Goal: Task Accomplishment & Management: Use online tool/utility

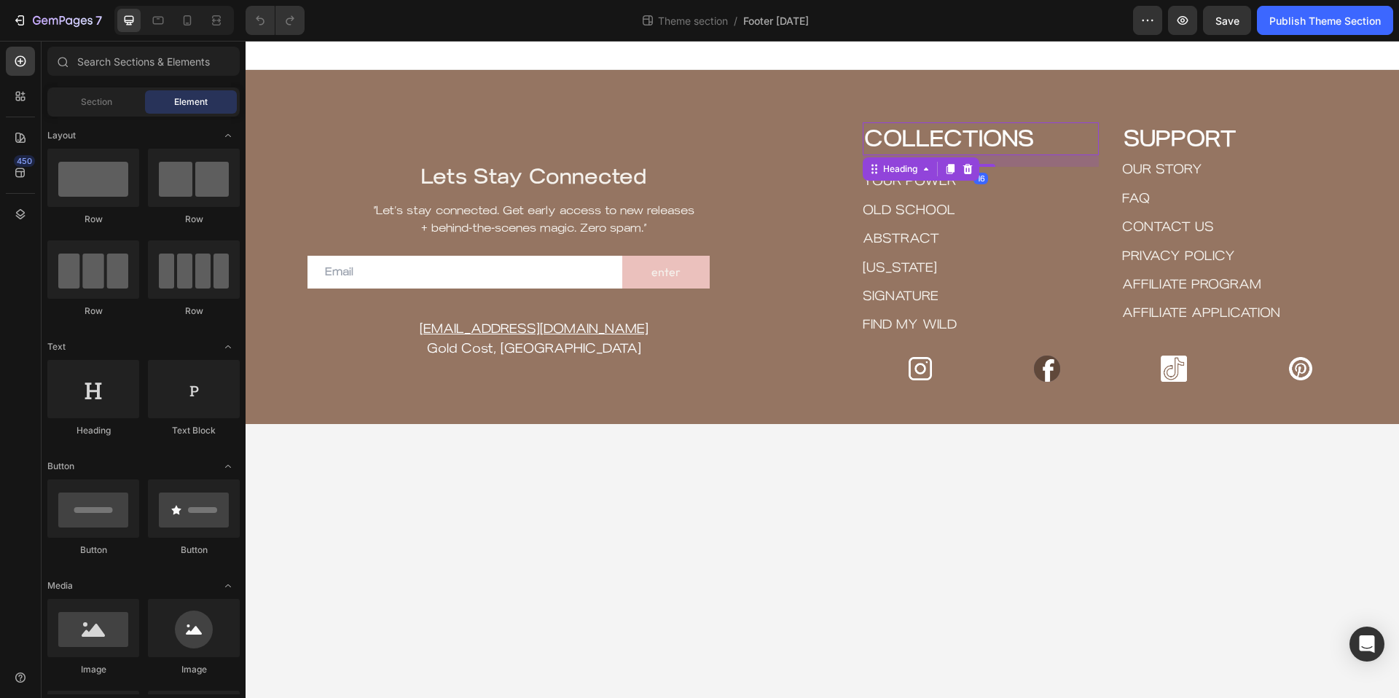
click at [919, 143] on h2 "COLLECTIONS" at bounding box center [980, 139] width 236 height 34
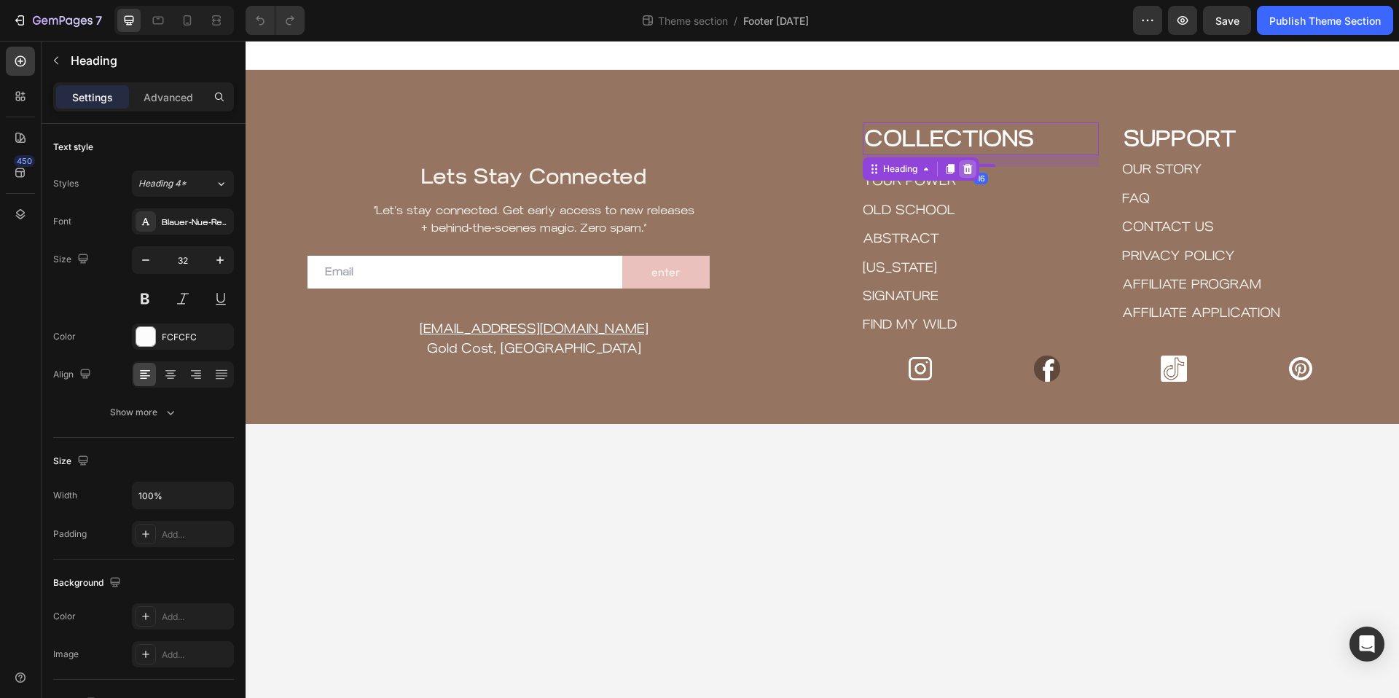
click at [969, 165] on icon at bounding box center [967, 169] width 9 height 10
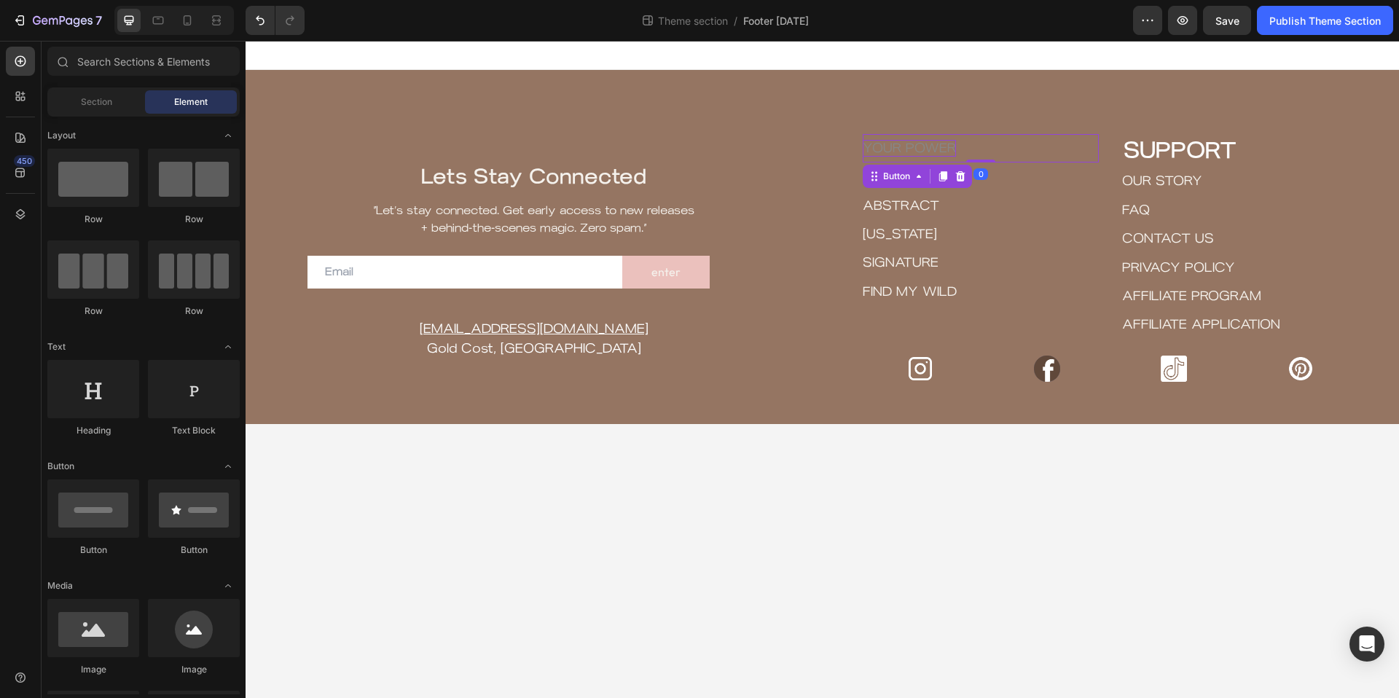
click at [939, 149] on p "Your Power" at bounding box center [908, 148] width 93 height 17
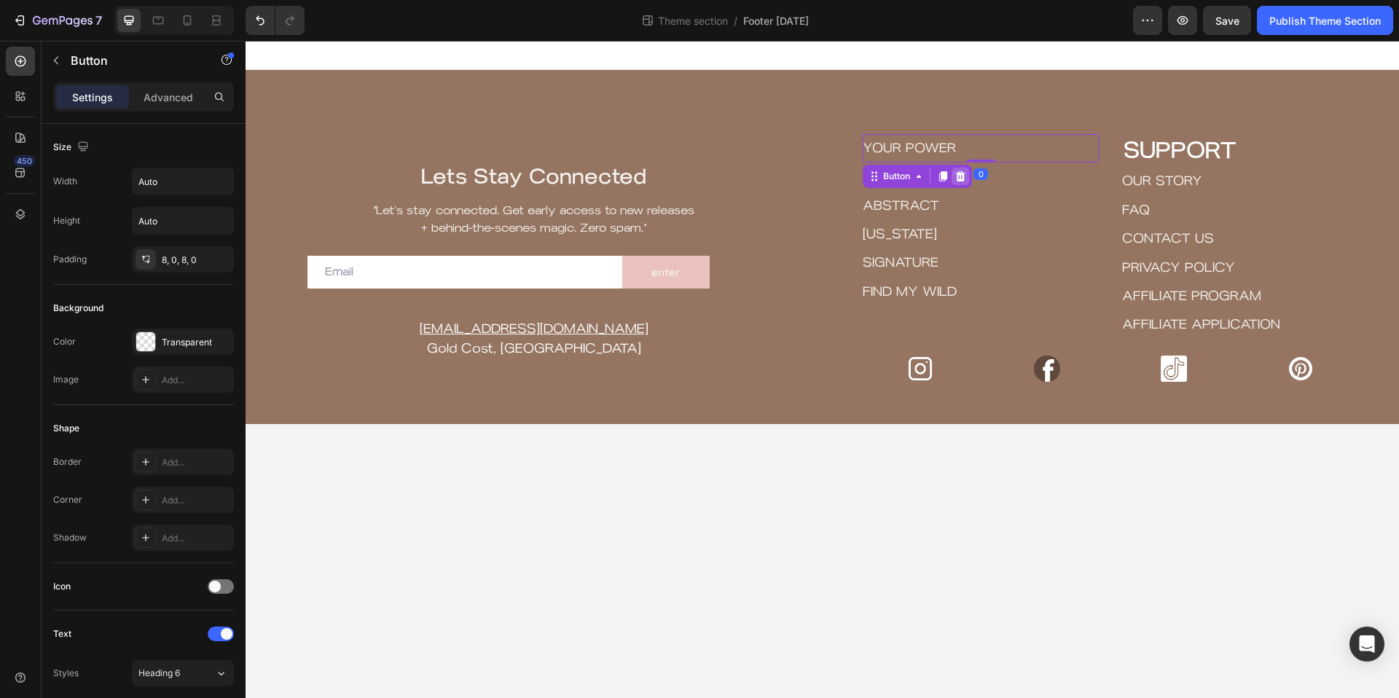
click at [960, 177] on icon at bounding box center [960, 176] width 9 height 10
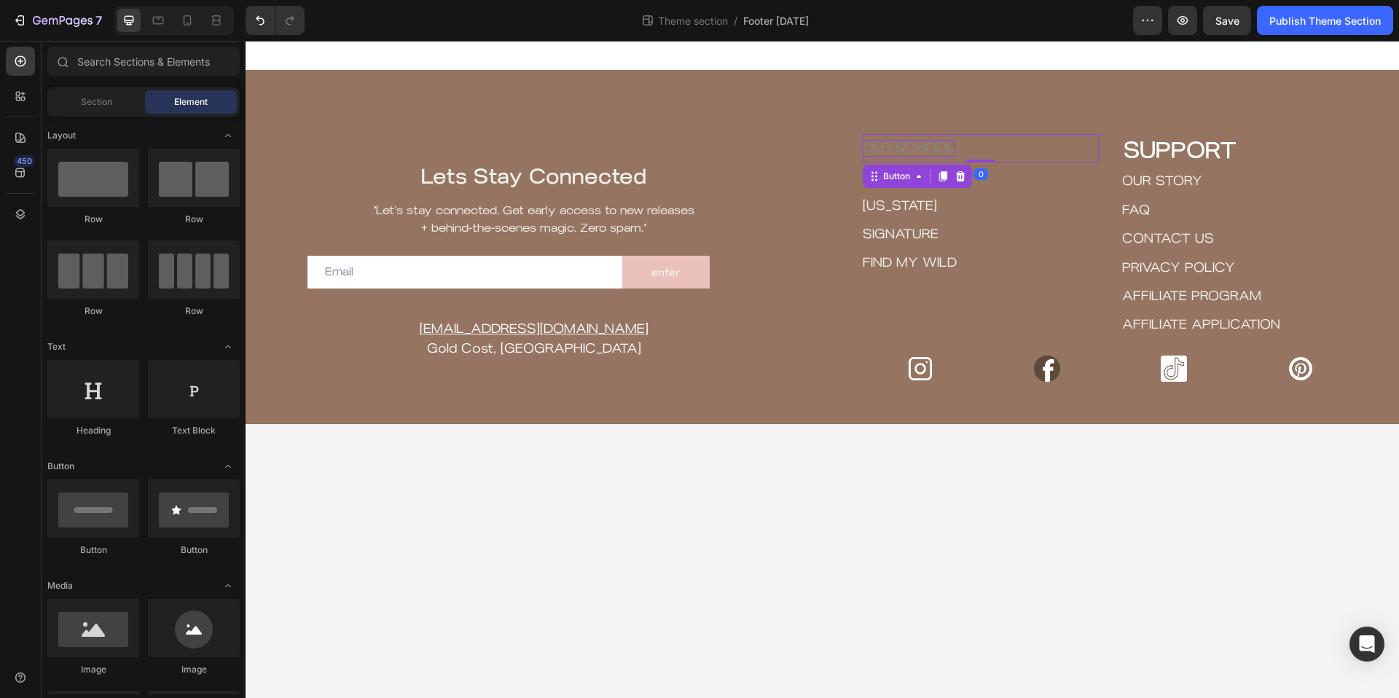
click at [932, 142] on p "OLD SCHOOL" at bounding box center [908, 148] width 93 height 17
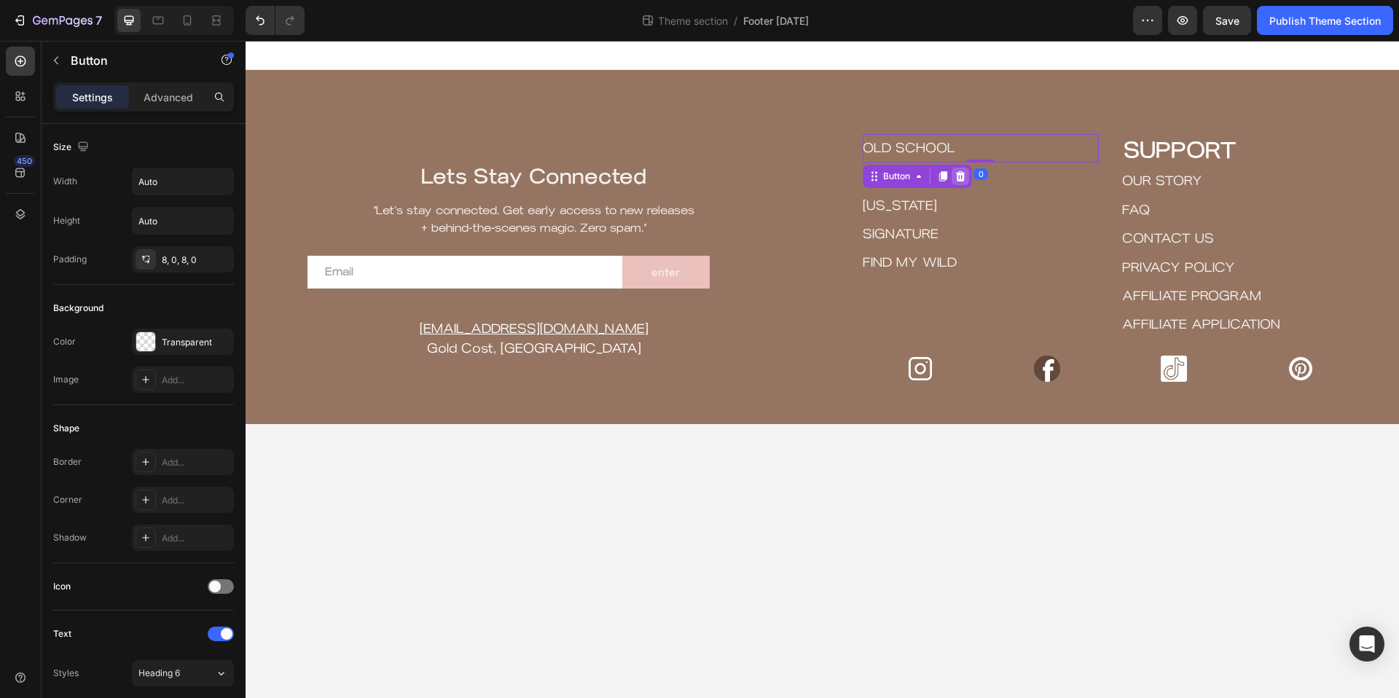
click at [957, 176] on icon at bounding box center [960, 176] width 9 height 10
click at [915, 150] on p "ABSTRACT" at bounding box center [900, 148] width 76 height 17
click at [961, 174] on icon at bounding box center [960, 176] width 9 height 10
click at [906, 147] on p "[US_STATE]" at bounding box center [899, 148] width 74 height 17
click at [962, 177] on icon at bounding box center [960, 176] width 12 height 12
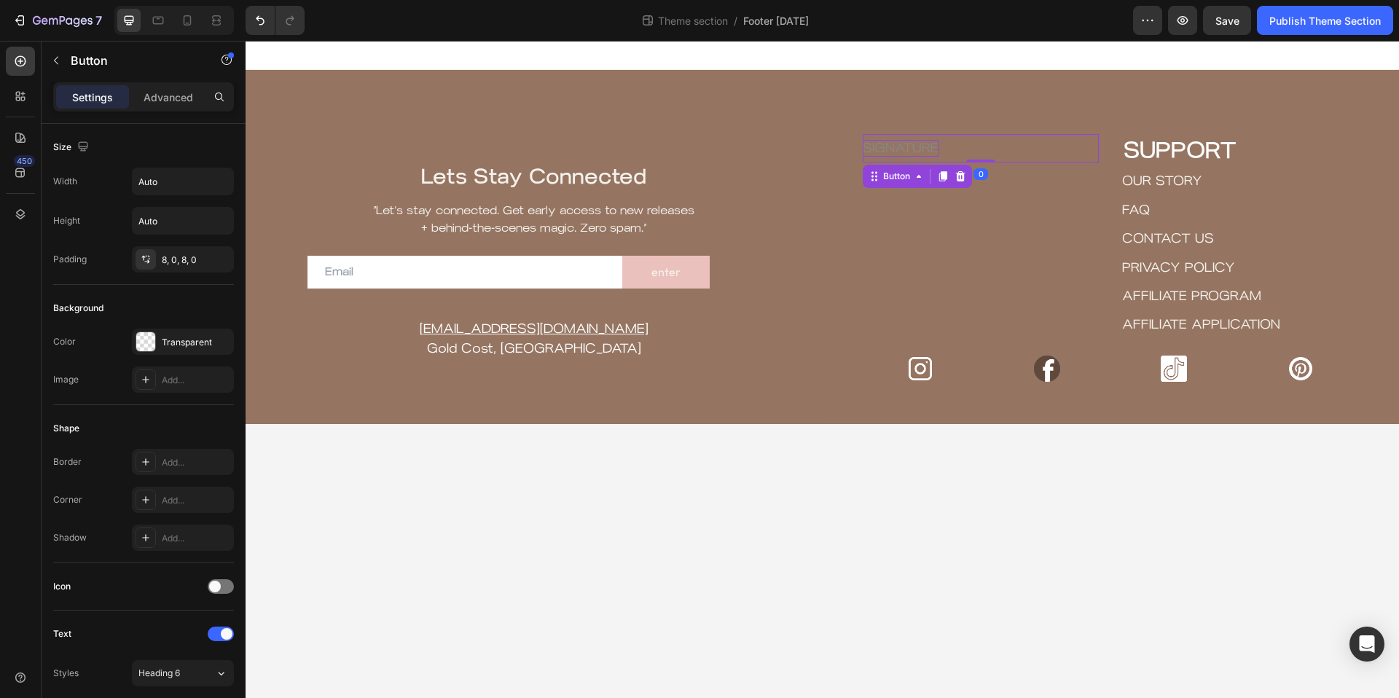
click at [924, 148] on p "SIGNATURE" at bounding box center [900, 148] width 76 height 17
click at [959, 176] on icon at bounding box center [960, 176] width 9 height 10
click at [936, 140] on p "FIND MY WILD" at bounding box center [909, 148] width 94 height 17
click at [966, 175] on icon at bounding box center [960, 176] width 12 height 12
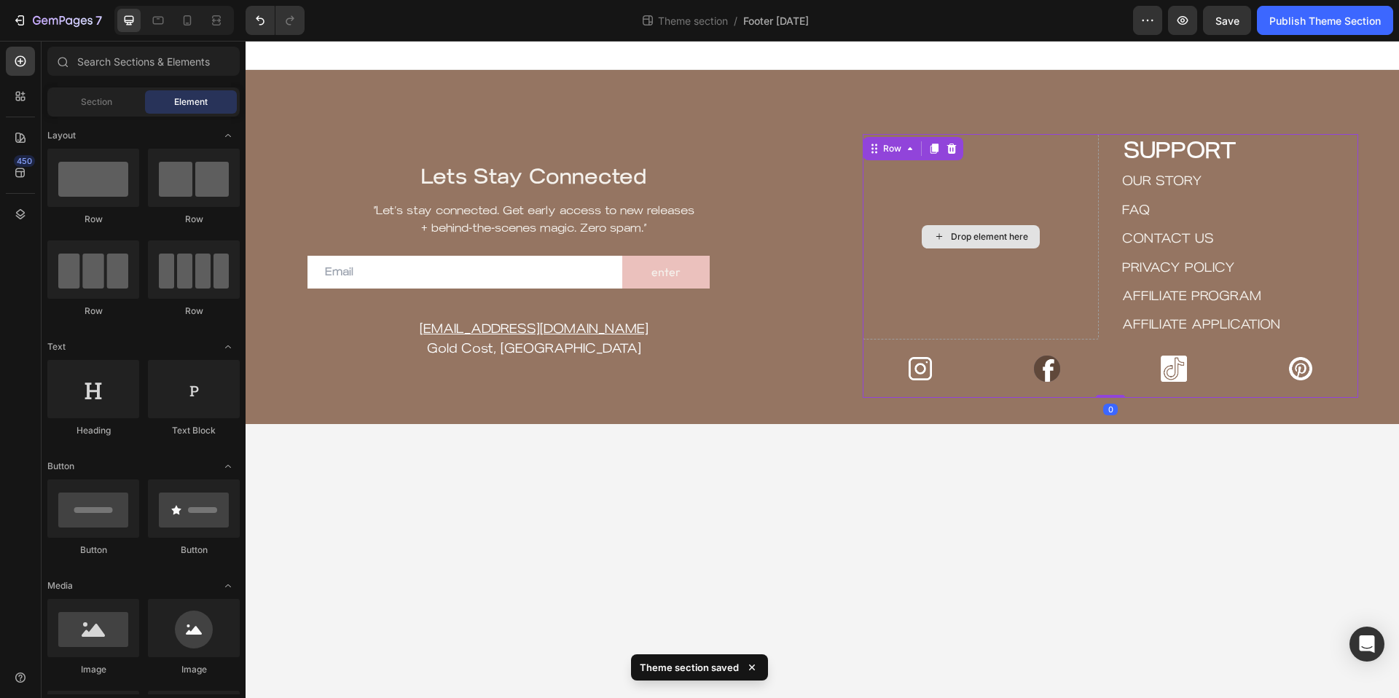
click at [963, 178] on div "Drop element here" at bounding box center [980, 236] width 236 height 205
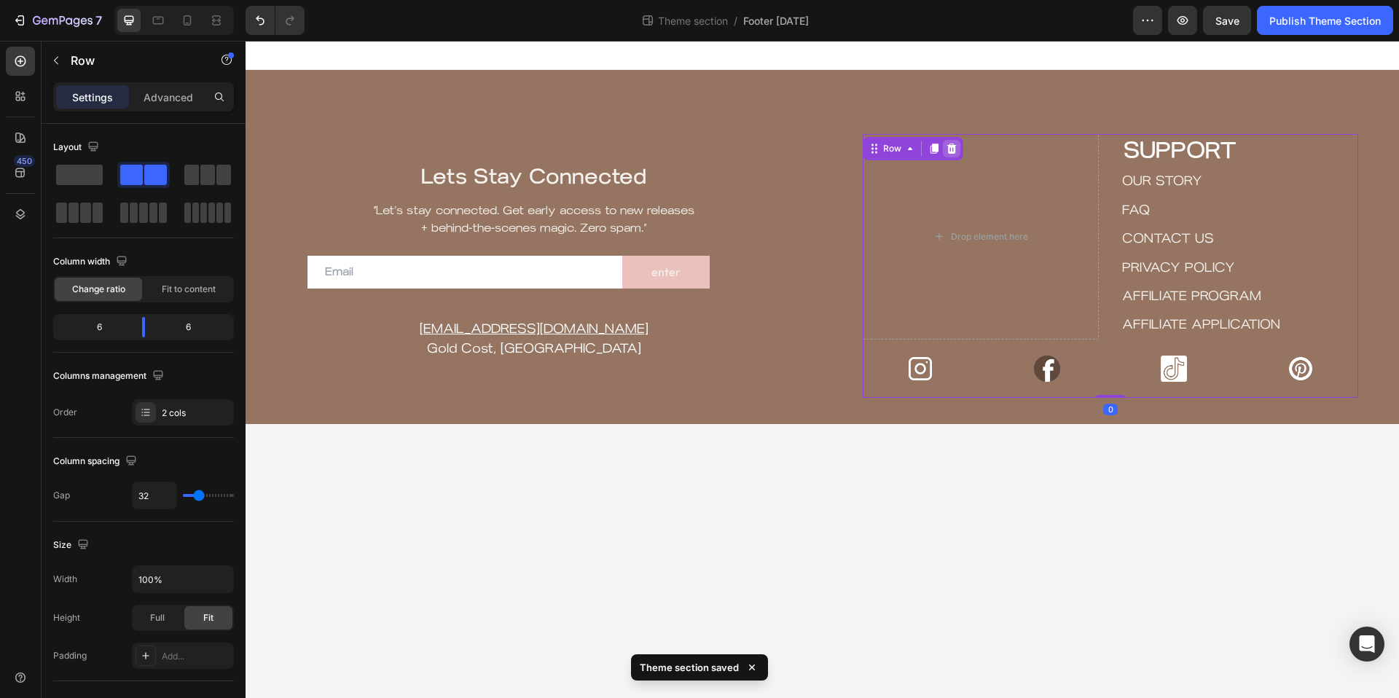
click at [951, 143] on icon at bounding box center [951, 149] width 12 height 12
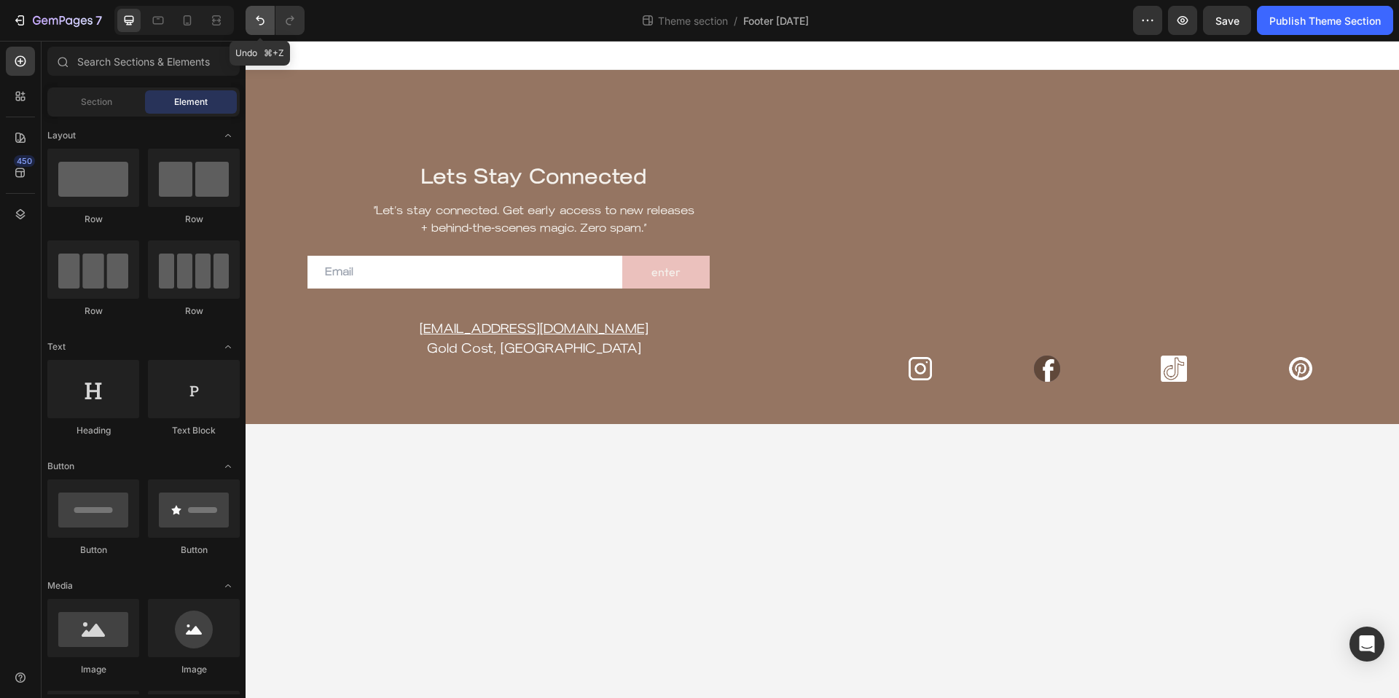
click at [259, 18] on icon "Undo/Redo" at bounding box center [260, 20] width 9 height 9
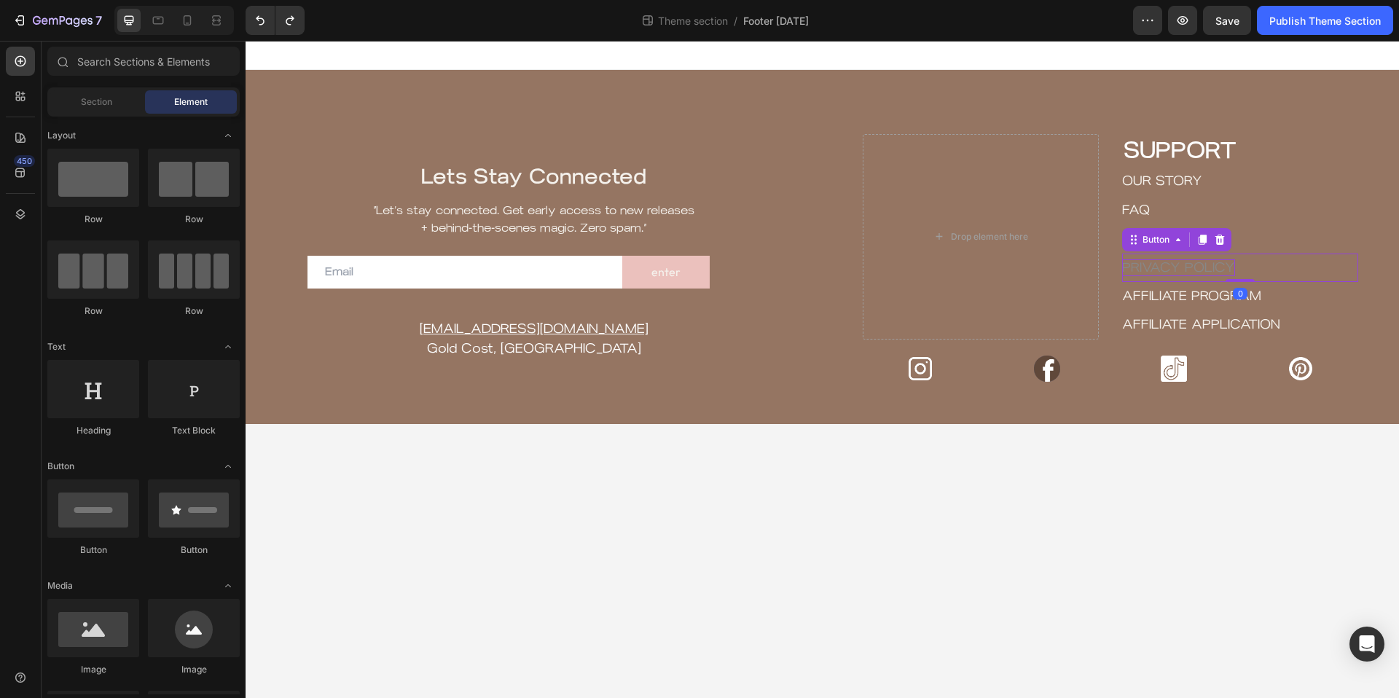
click at [1138, 275] on p "PRIVACY POLICY" at bounding box center [1178, 267] width 113 height 17
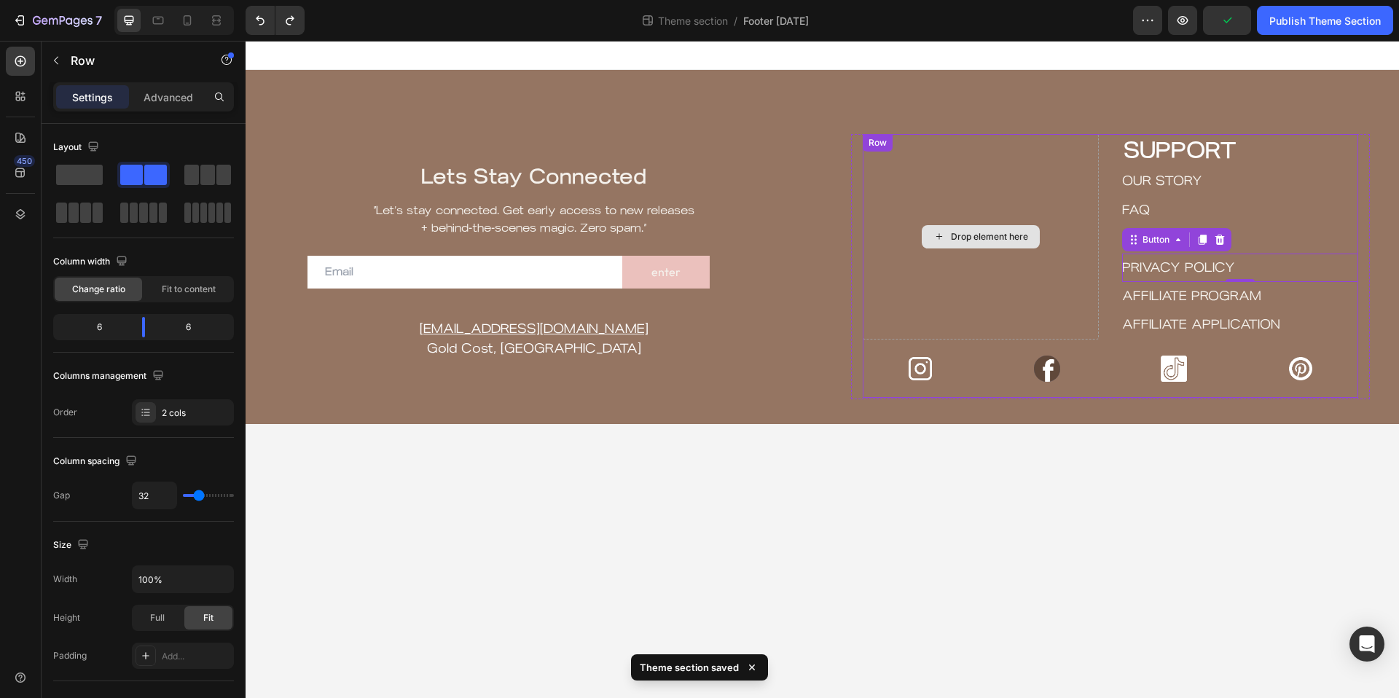
click at [1090, 305] on div "Drop element here" at bounding box center [980, 236] width 236 height 205
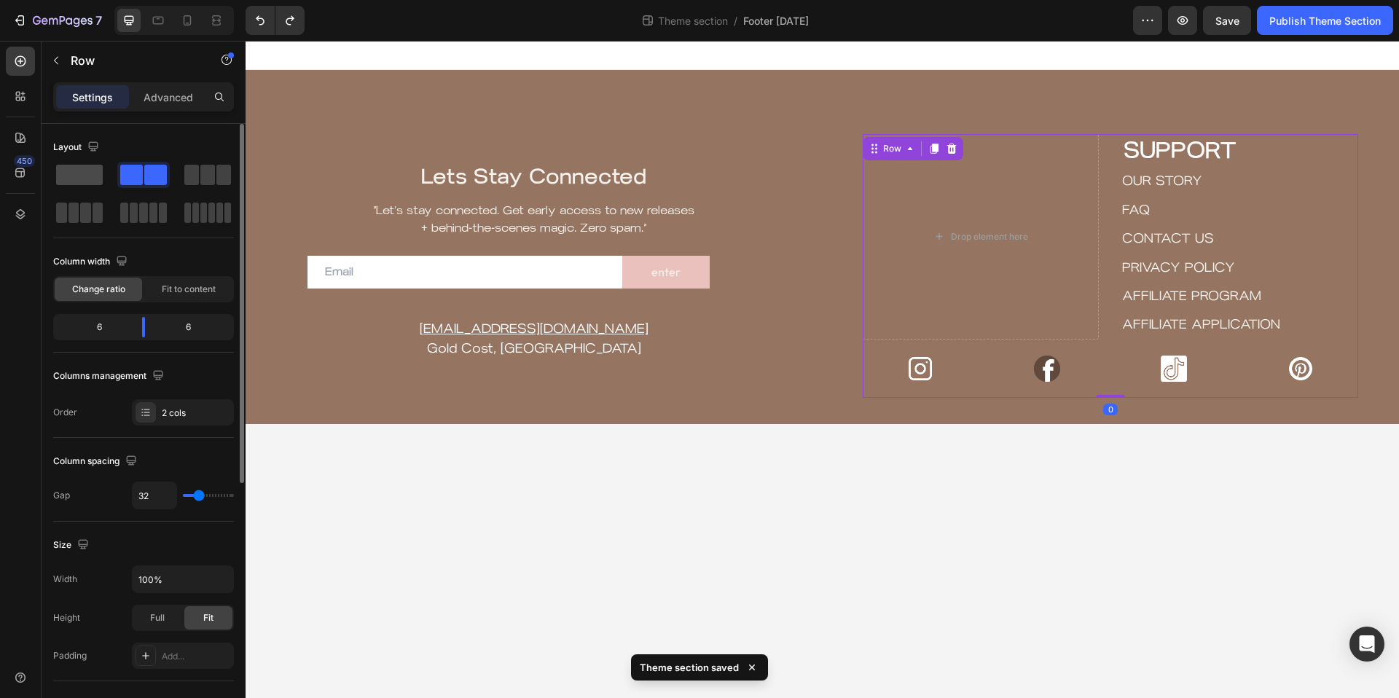
click at [66, 175] on span at bounding box center [79, 175] width 47 height 20
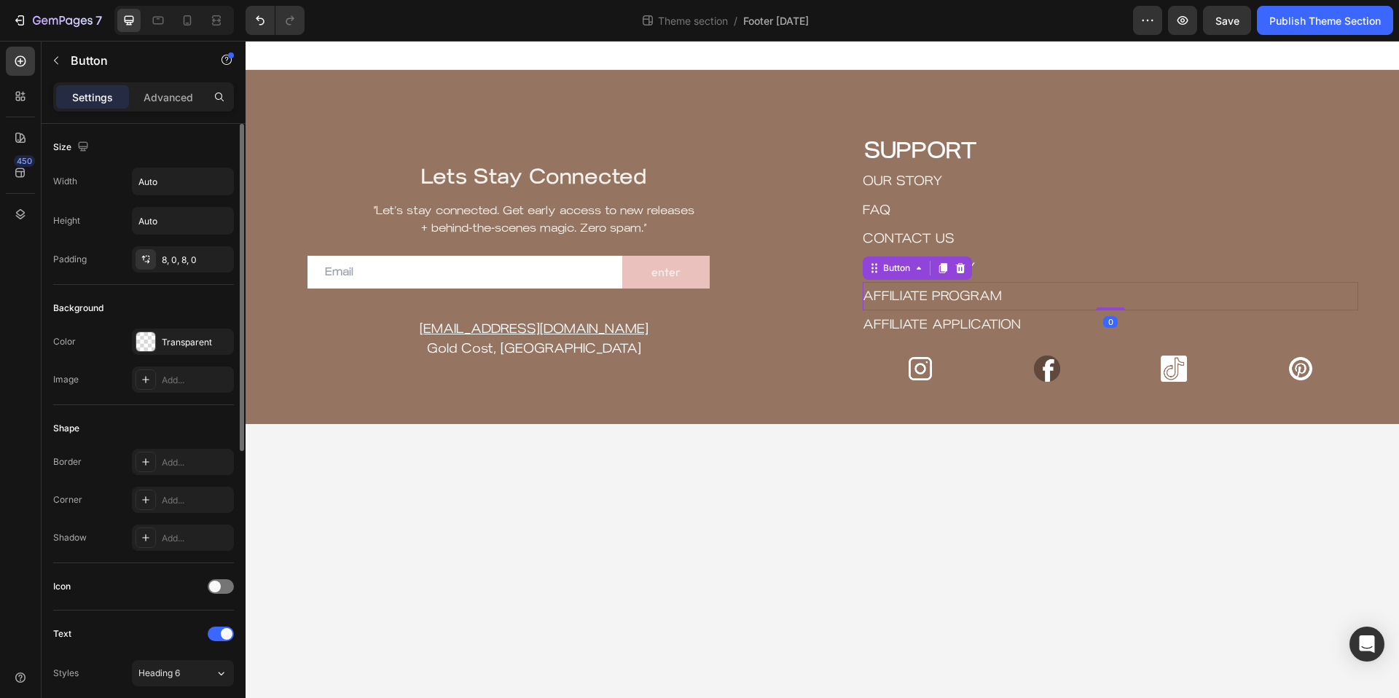
click at [1002, 294] on div "AFFILIATE PROGRAM Button 0" at bounding box center [1109, 296] width 495 height 28
click at [959, 264] on icon at bounding box center [960, 268] width 12 height 12
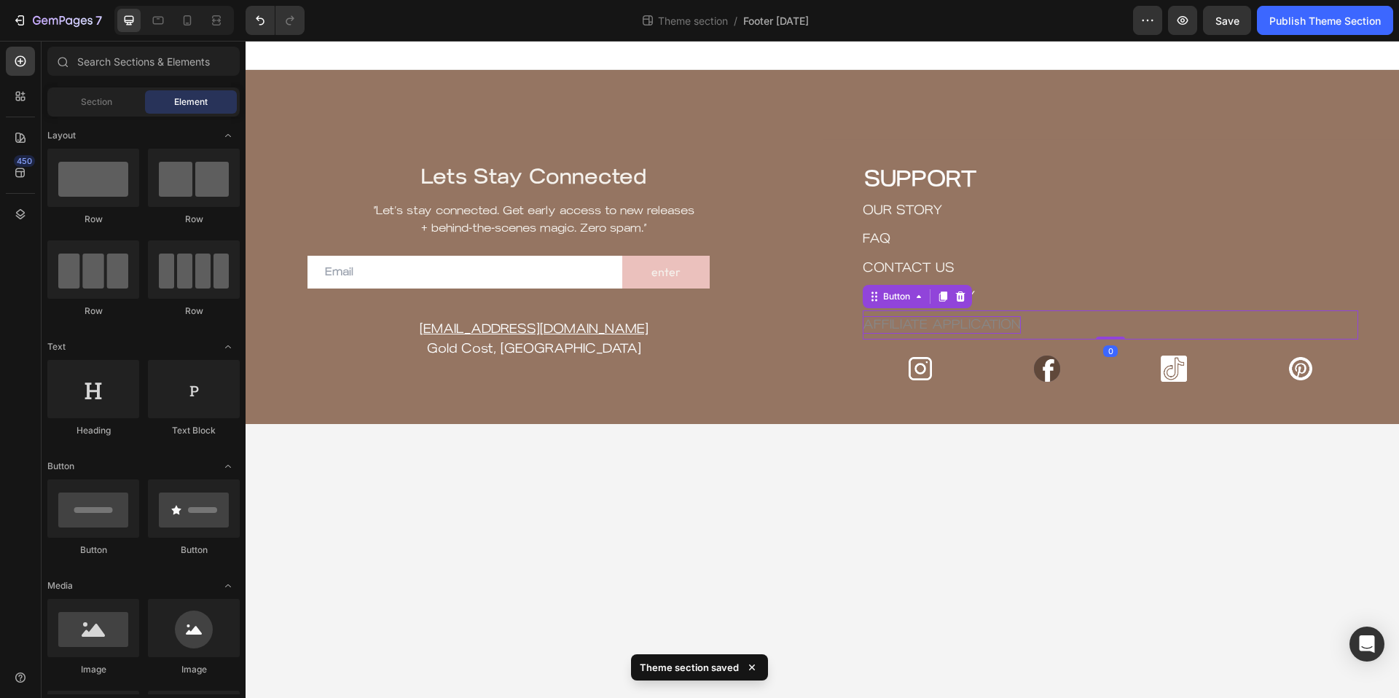
click at [963, 321] on p "AFFILIATE APPLICATION" at bounding box center [941, 324] width 158 height 17
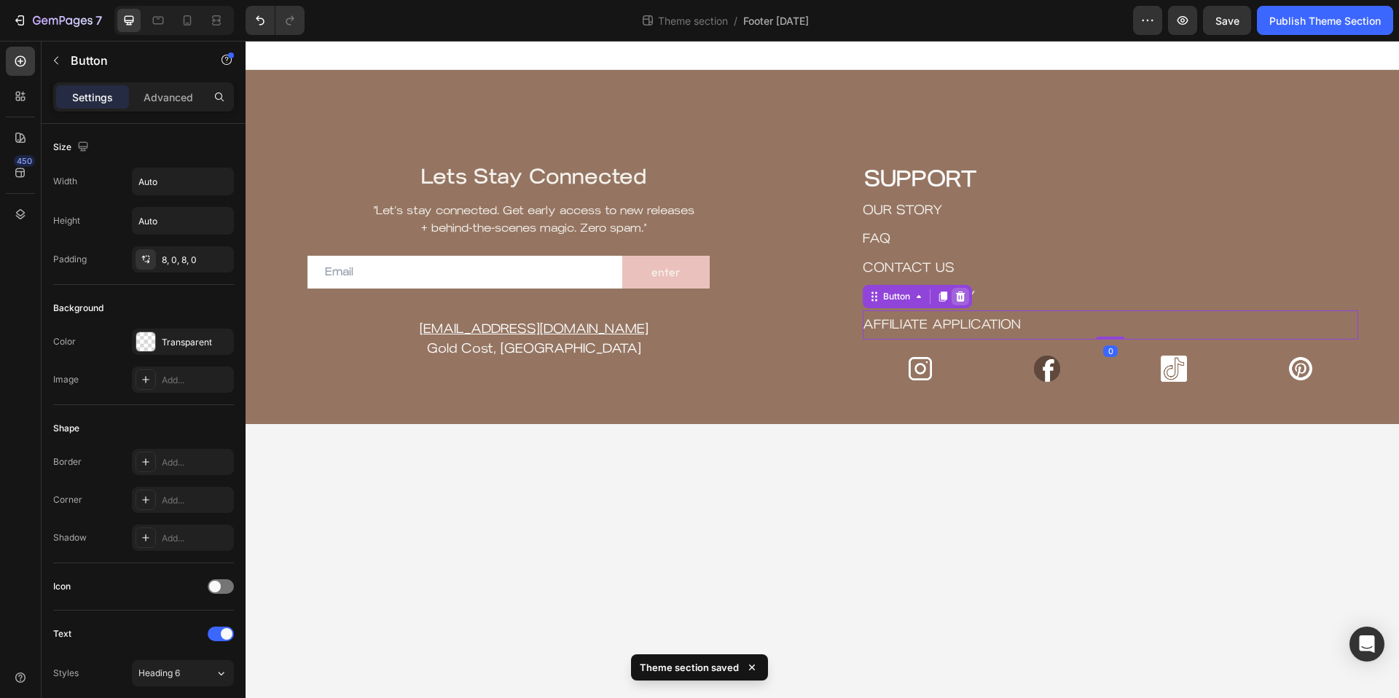
click at [964, 292] on icon at bounding box center [960, 297] width 12 height 12
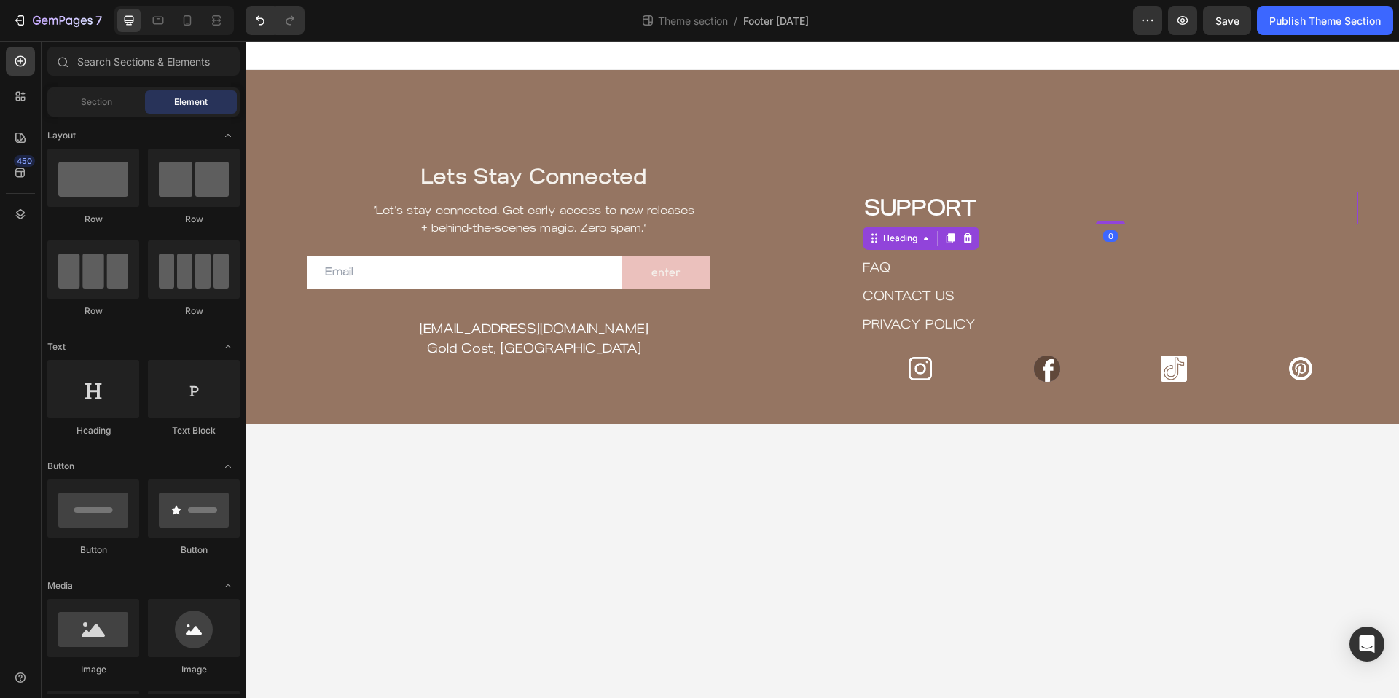
click at [956, 216] on h2 "SUPPORT" at bounding box center [1109, 209] width 495 height 34
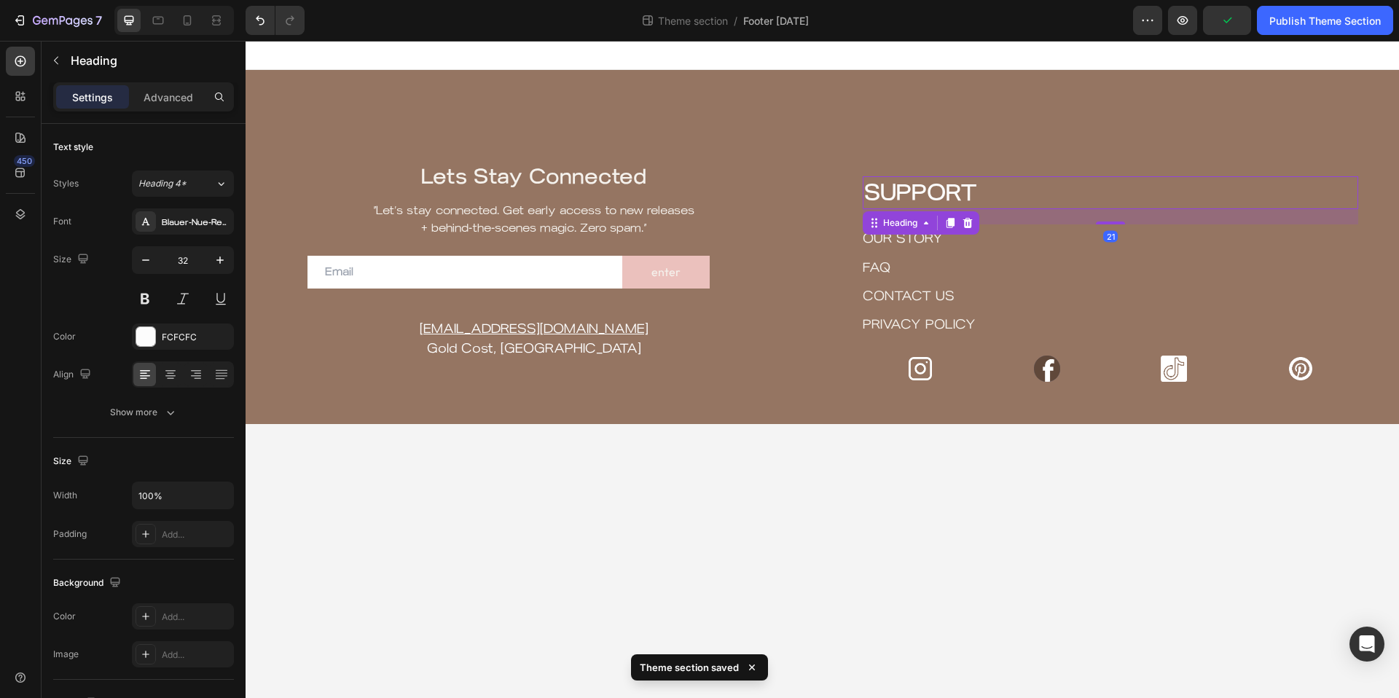
drag, startPoint x: 1112, startPoint y: 221, endPoint x: 1111, endPoint y: 237, distance: 15.3
click at [1111, 209] on div "21" at bounding box center [1109, 209] width 495 height 0
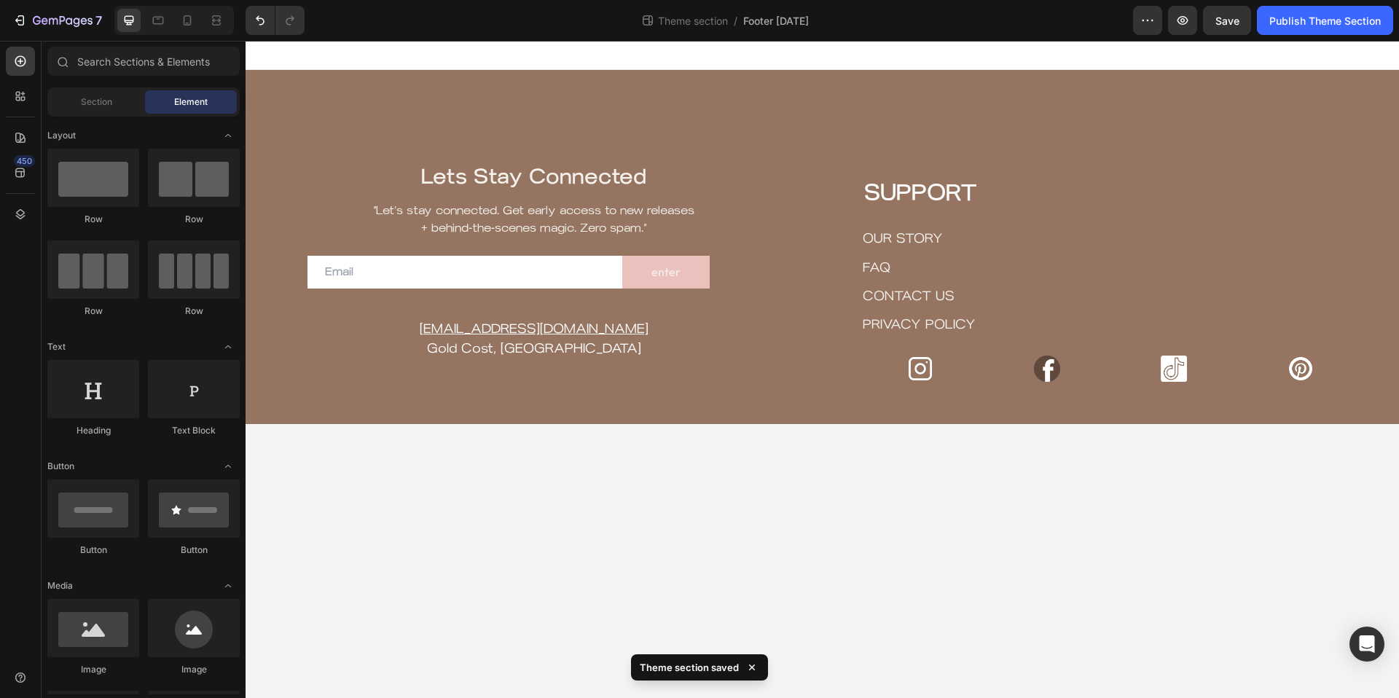
click at [750, 495] on body "Lets Stay Connected Heading “Let’s stay connected. Get early access to new rele…" at bounding box center [821, 369] width 1153 height 657
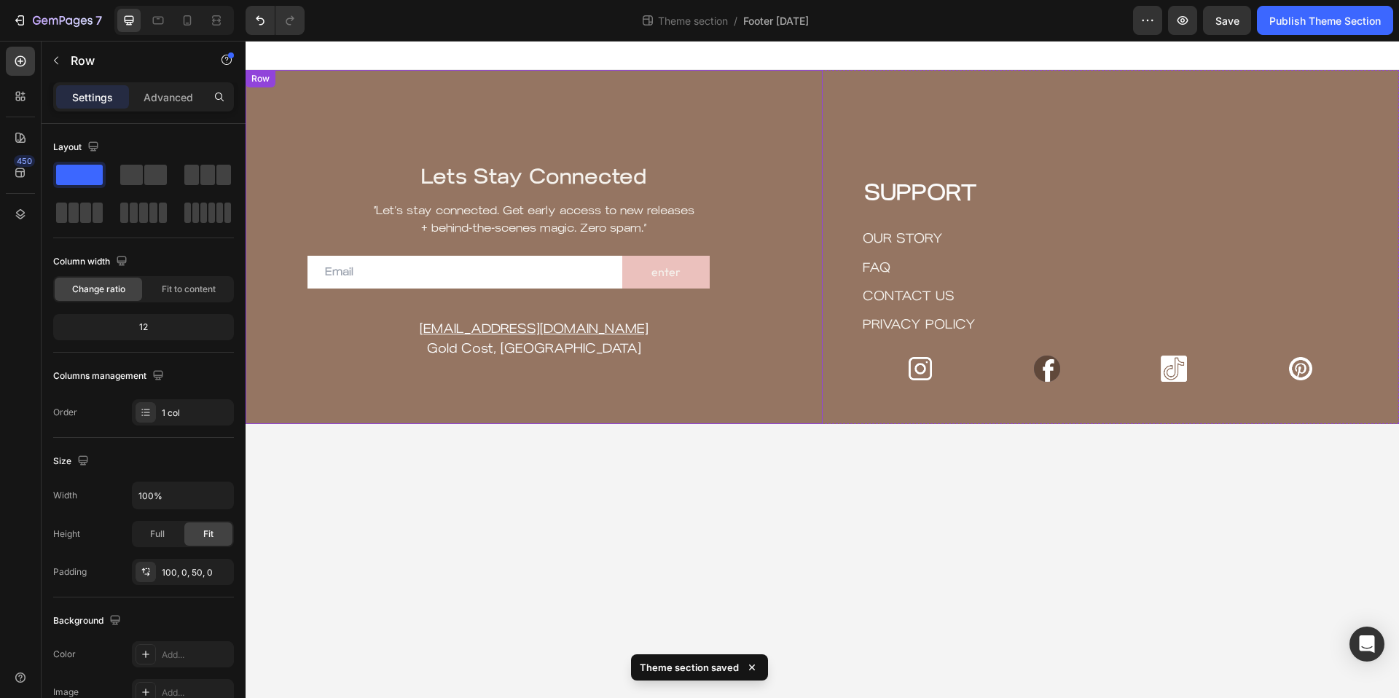
click at [795, 101] on div "Lets Stay Connected Heading “Let’s stay connected. Get early access to new rele…" at bounding box center [533, 247] width 577 height 354
click at [165, 101] on p "Advanced" at bounding box center [168, 97] width 50 height 15
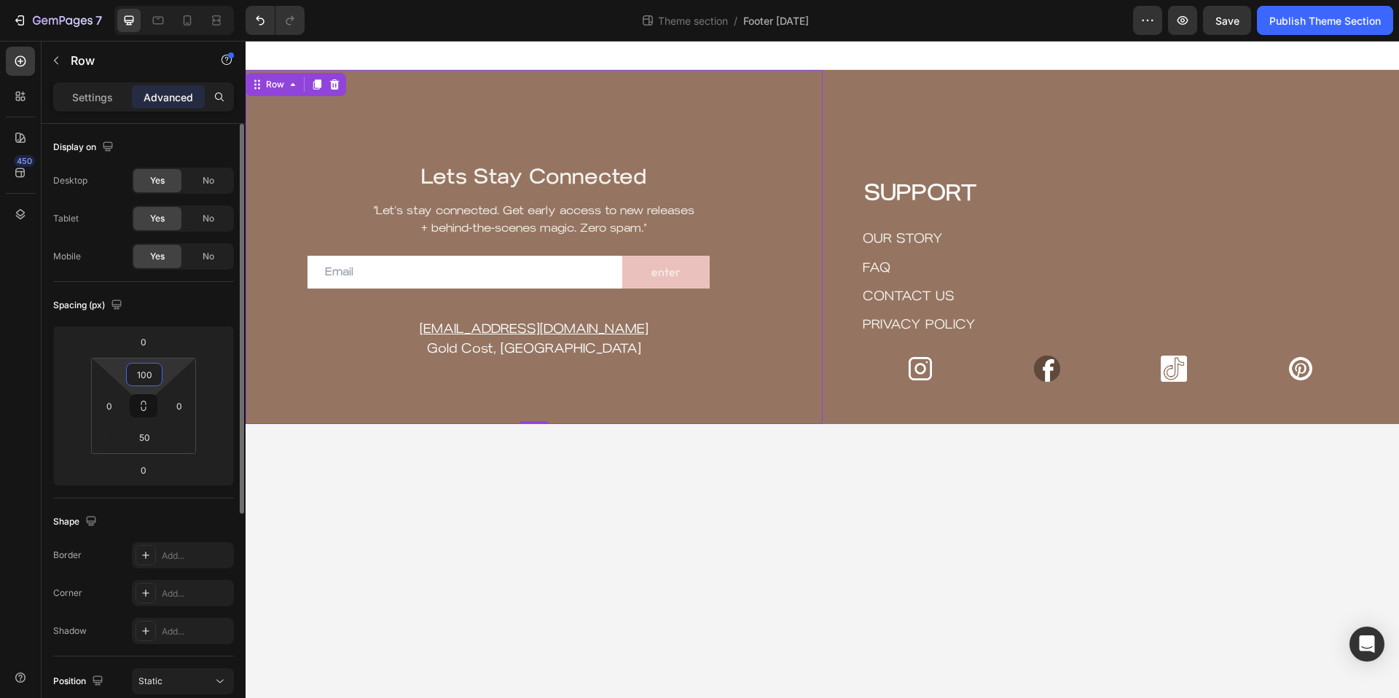
click at [153, 377] on input "100" at bounding box center [144, 374] width 29 height 22
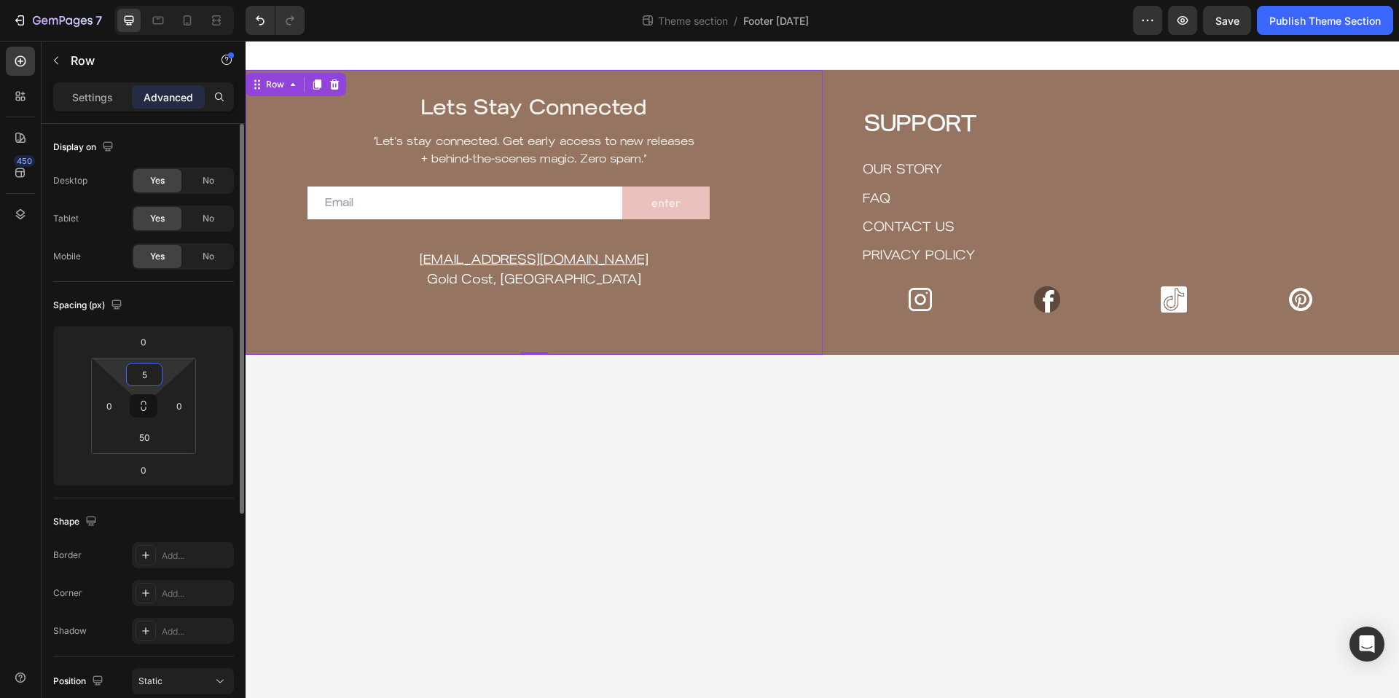
type input "50"
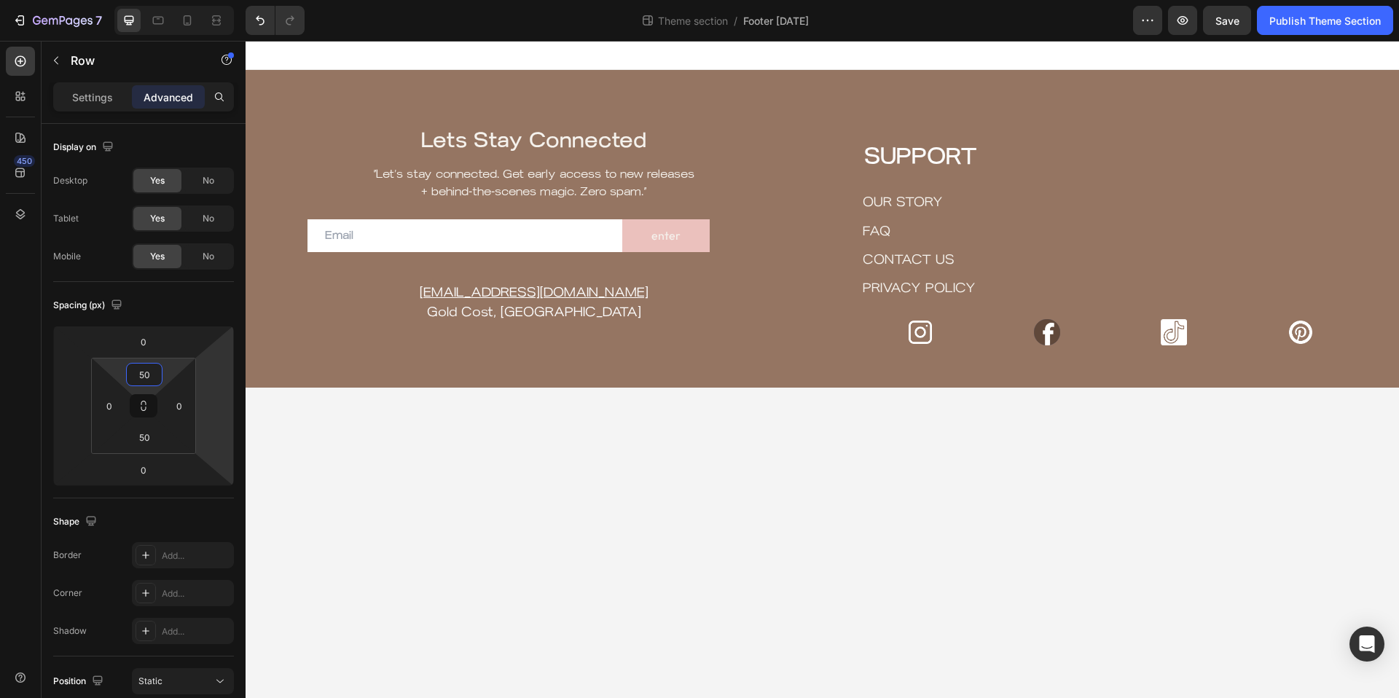
click at [812, 454] on body "Lets Stay Connected Heading “Let’s stay connected. Get early access to new rele…" at bounding box center [821, 369] width 1153 height 657
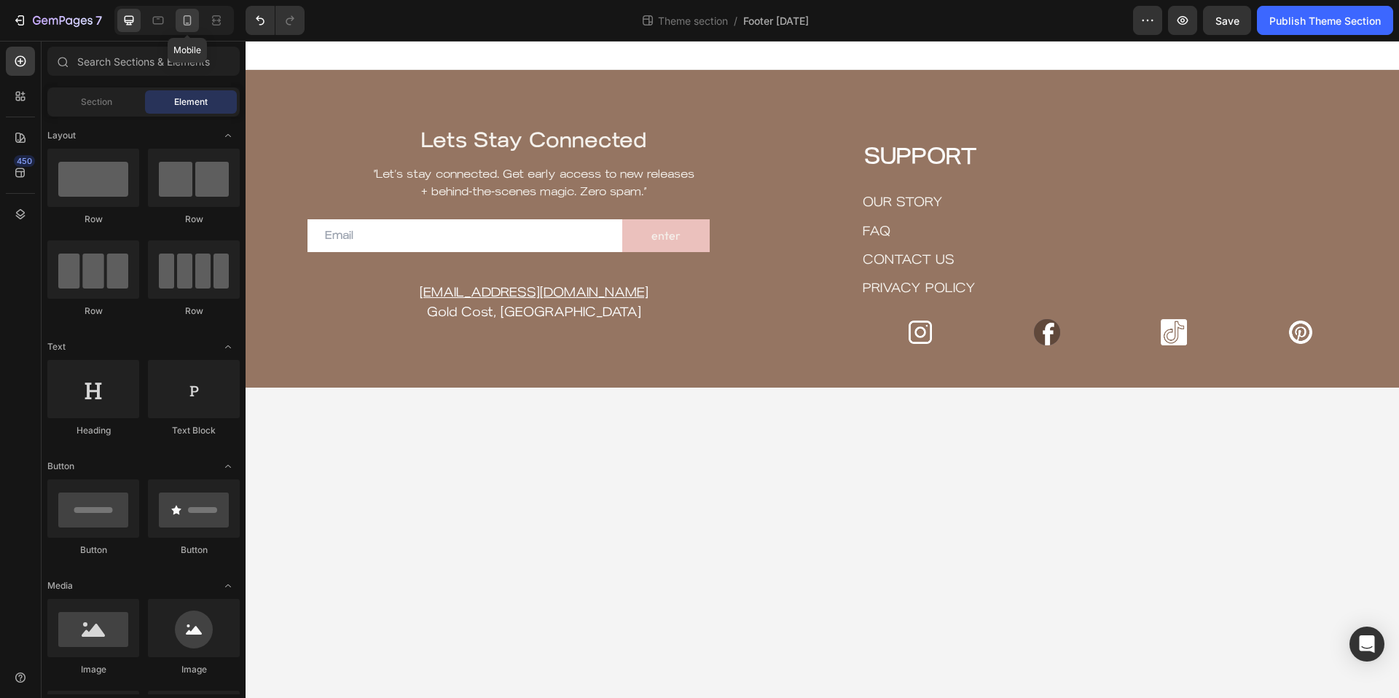
click at [186, 19] on icon at bounding box center [187, 20] width 15 height 15
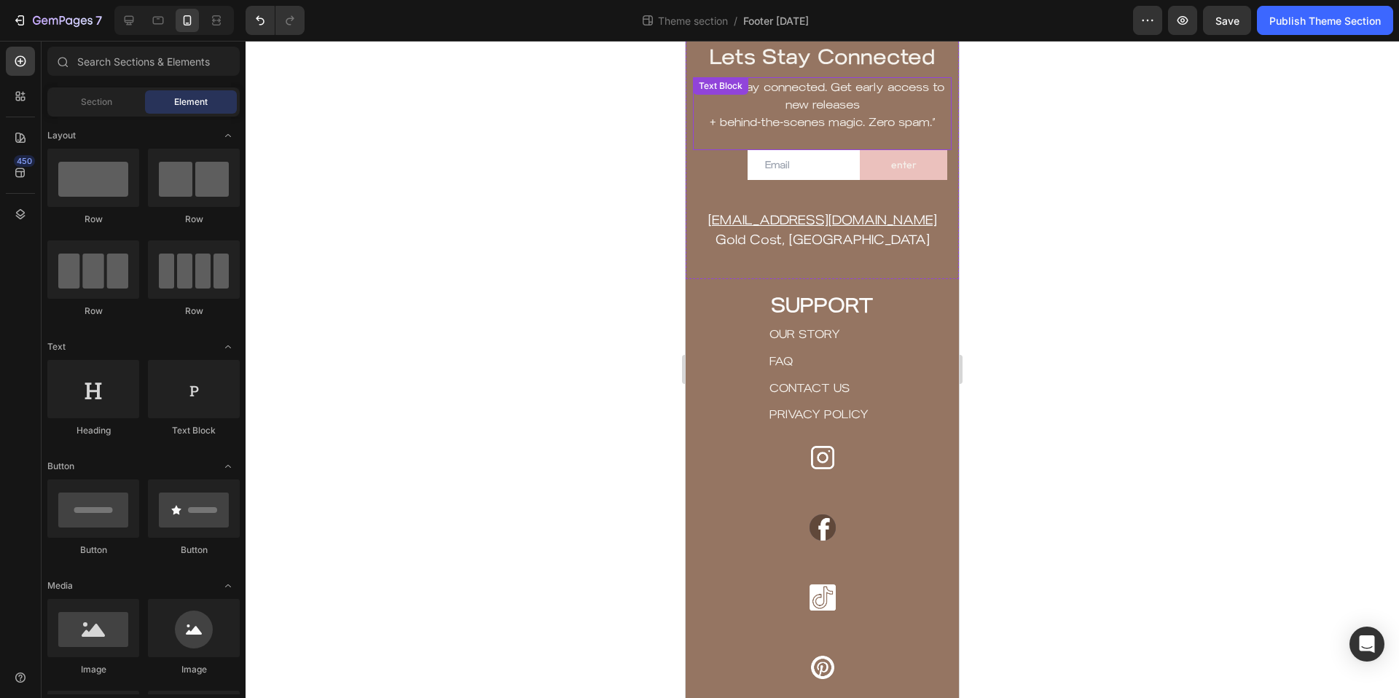
scroll to position [47, 0]
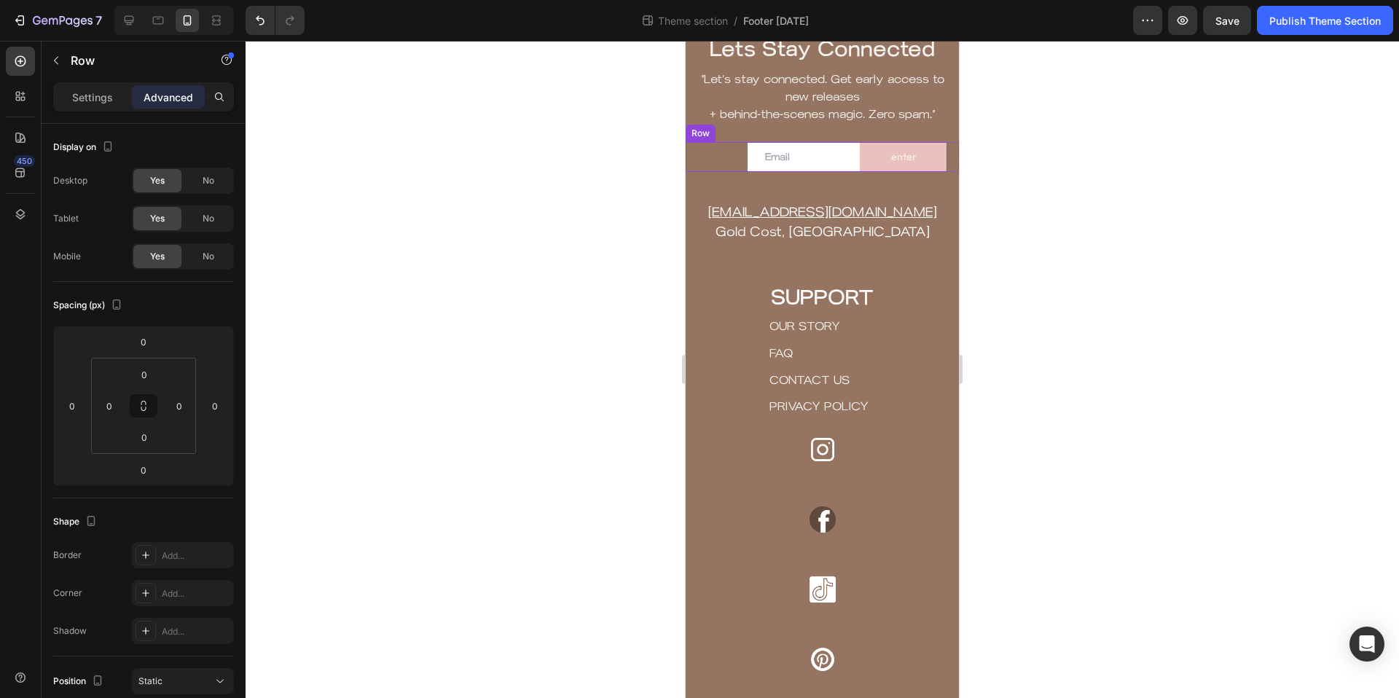
click at [730, 160] on div "Email Field" at bounding box center [772, 157] width 174 height 30
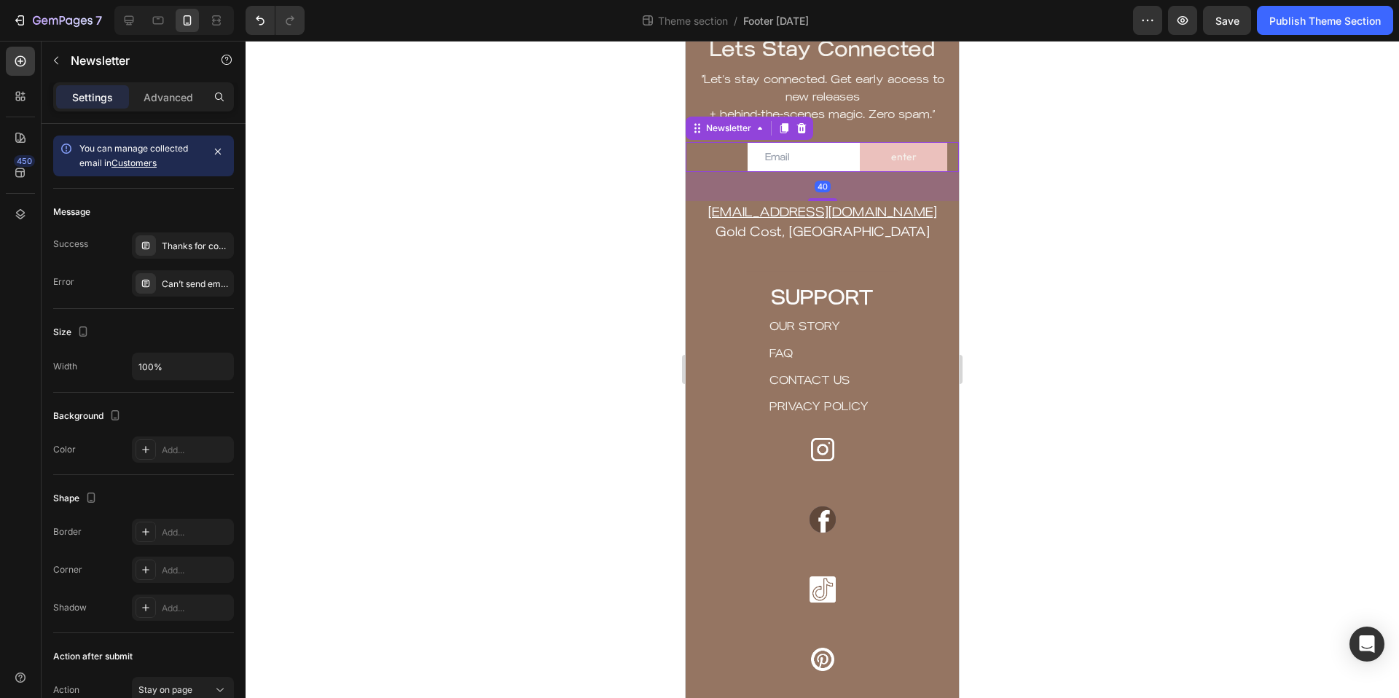
click at [951, 164] on div "Email Field enter Submit Button Row Newsletter 40" at bounding box center [821, 157] width 273 height 30
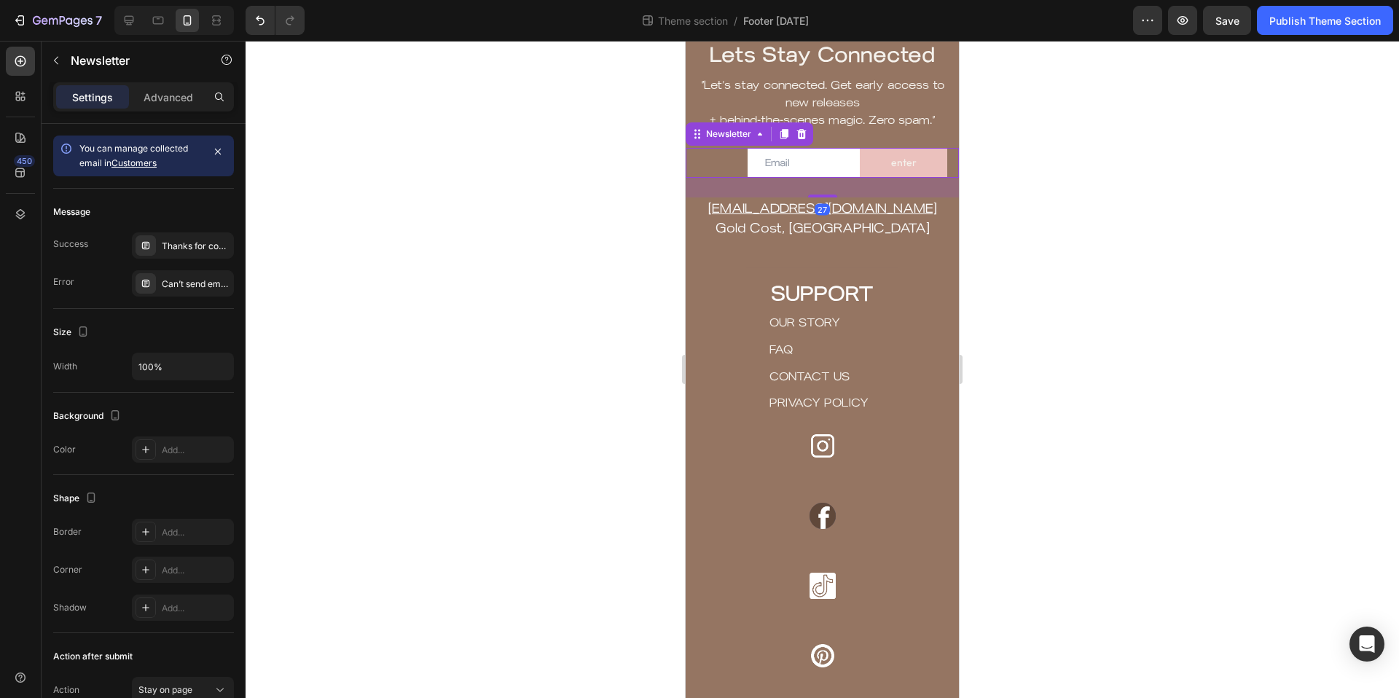
scroll to position [40, 0]
drag, startPoint x: 824, startPoint y: 198, endPoint x: 823, endPoint y: 187, distance: 11.0
click at [823, 179] on div "25" at bounding box center [821, 179] width 273 height 0
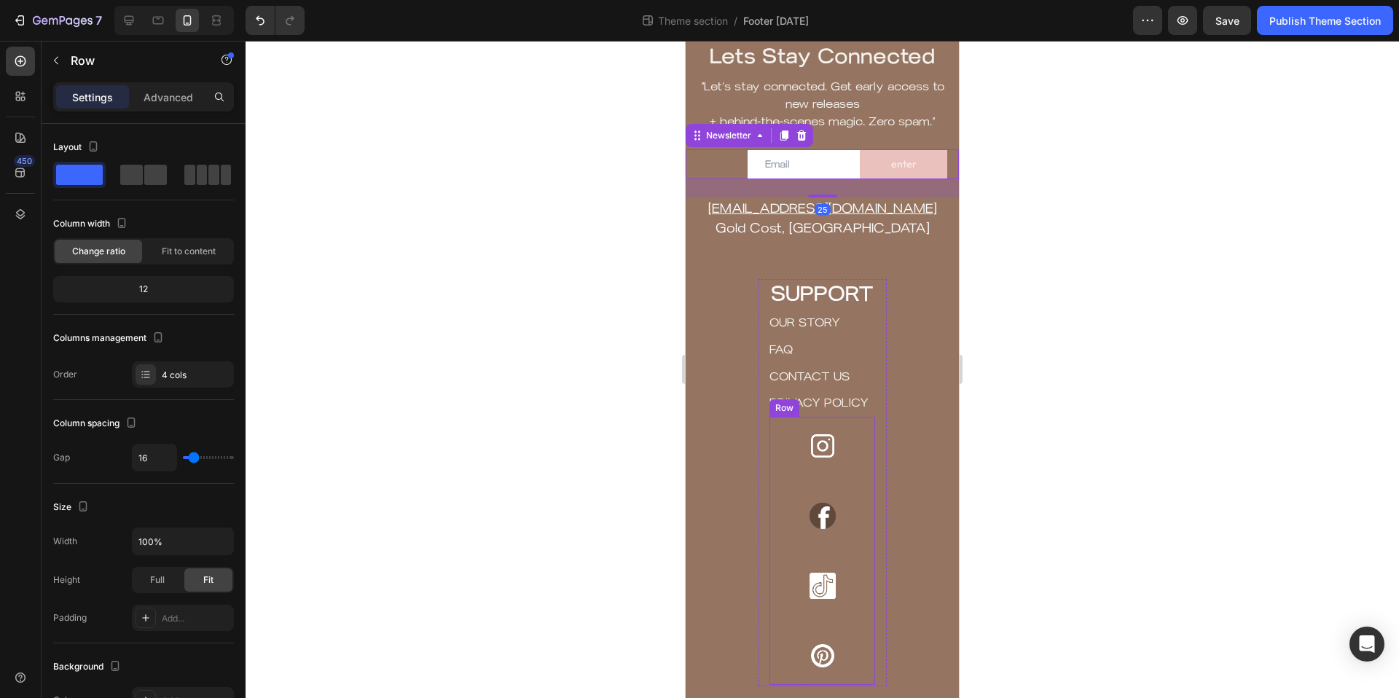
click at [849, 552] on div "Image Image Image Image Row" at bounding box center [822, 551] width 106 height 268
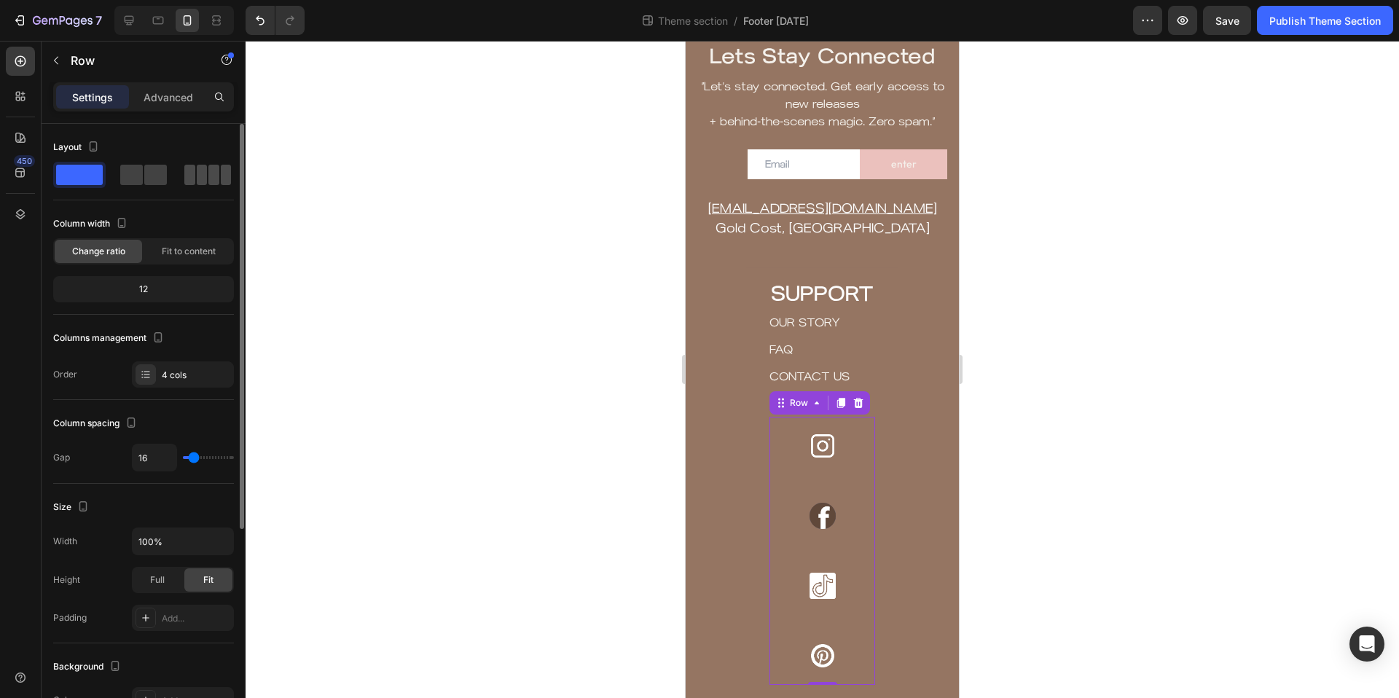
click at [200, 171] on span at bounding box center [202, 175] width 11 height 20
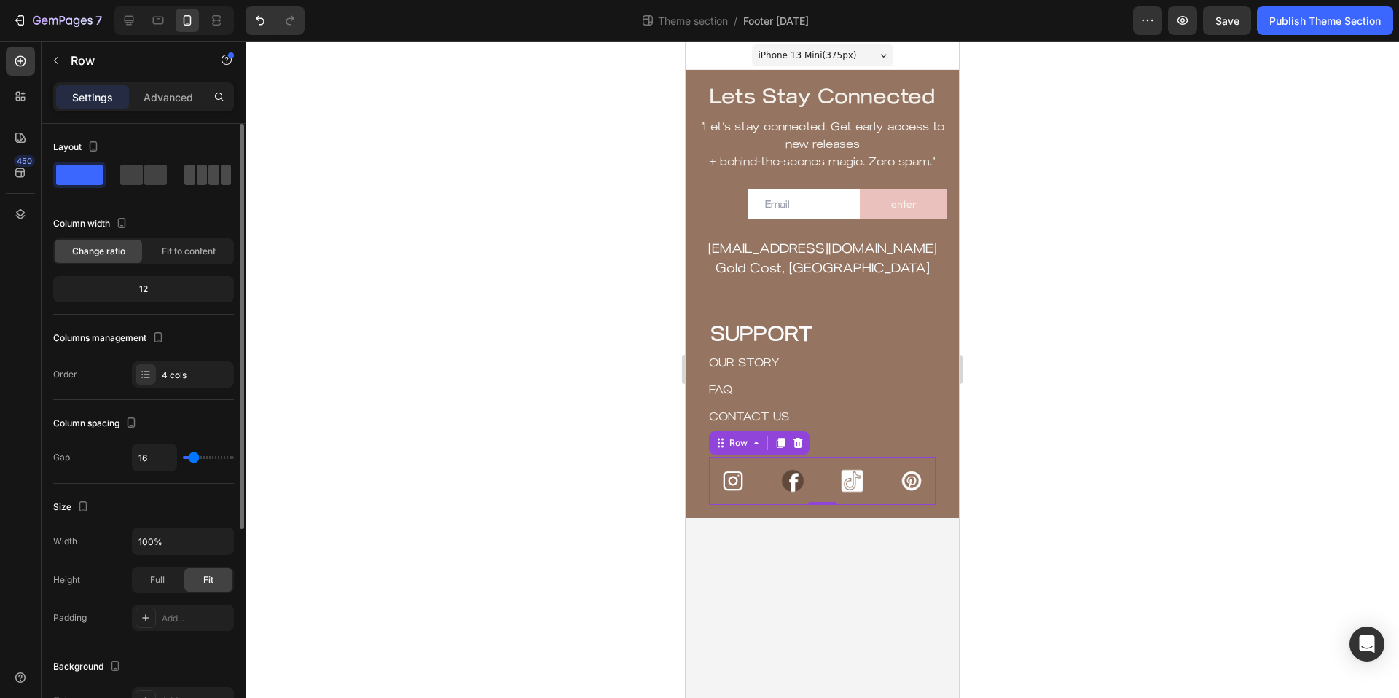
scroll to position [0, 0]
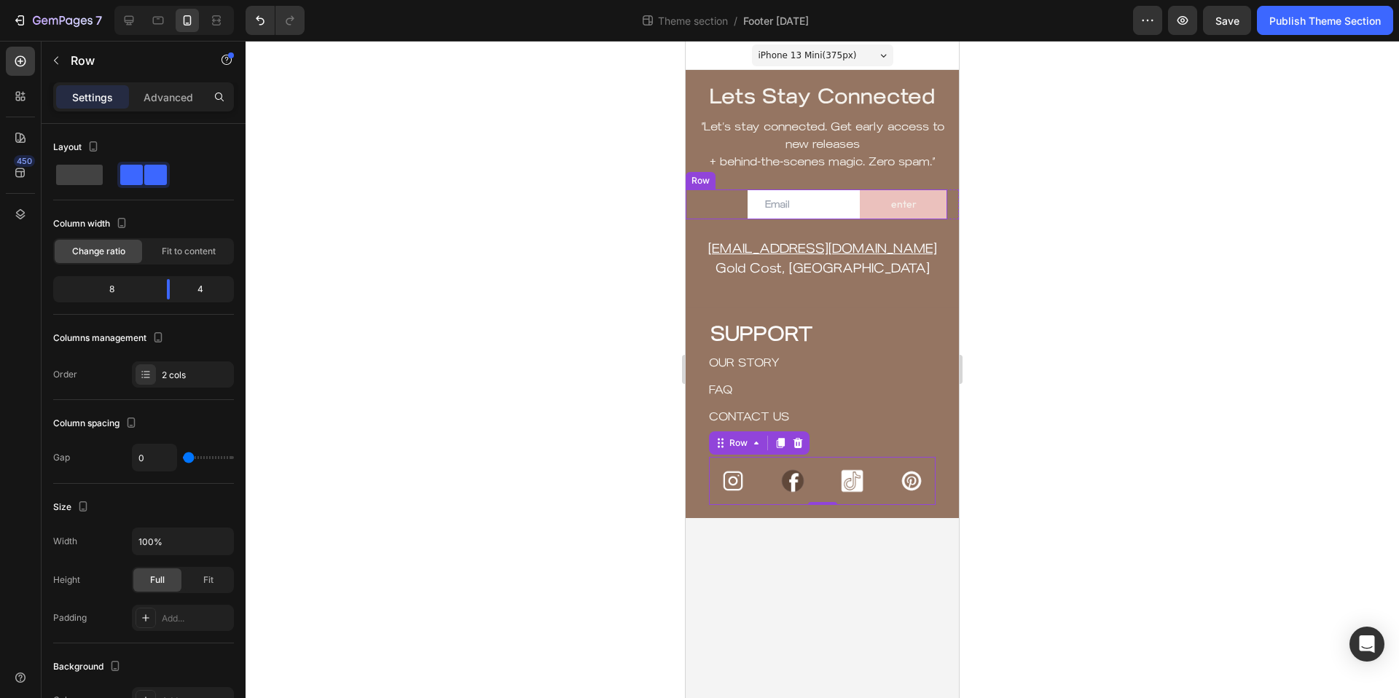
click at [731, 211] on div "Email Field" at bounding box center [772, 204] width 174 height 30
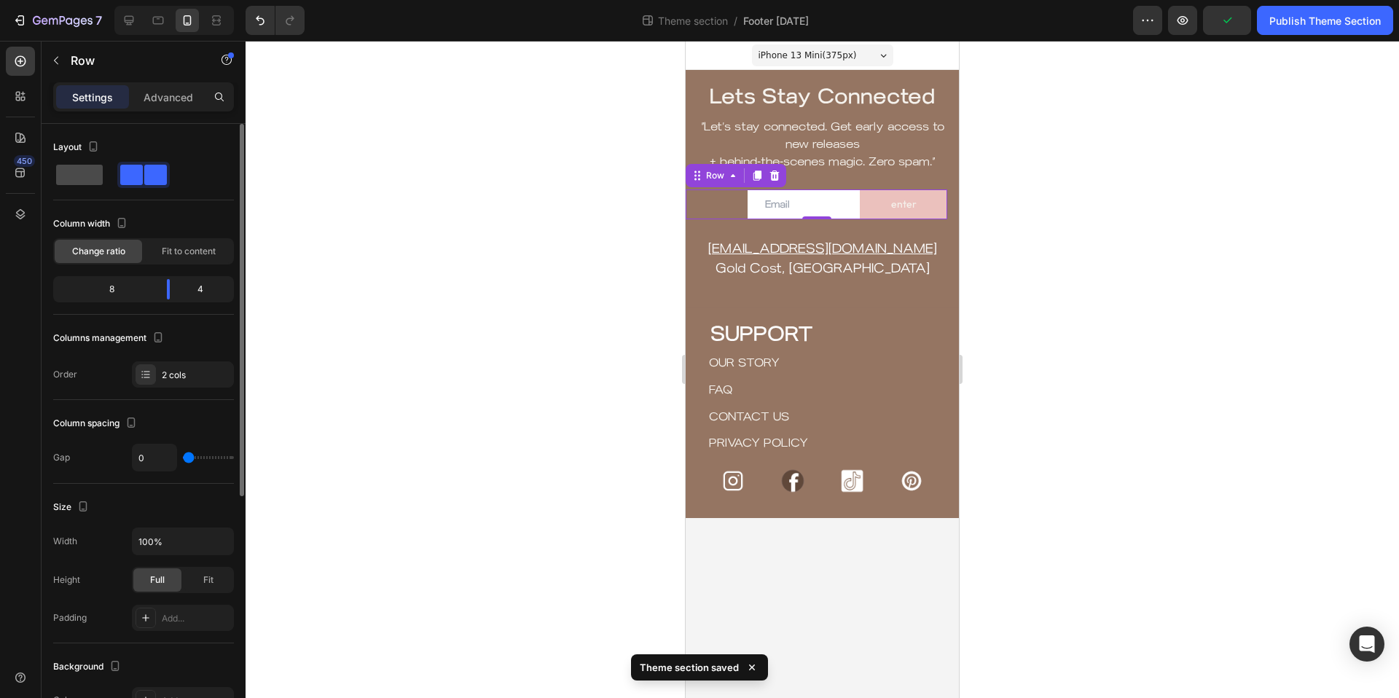
click at [68, 170] on span at bounding box center [79, 175] width 47 height 20
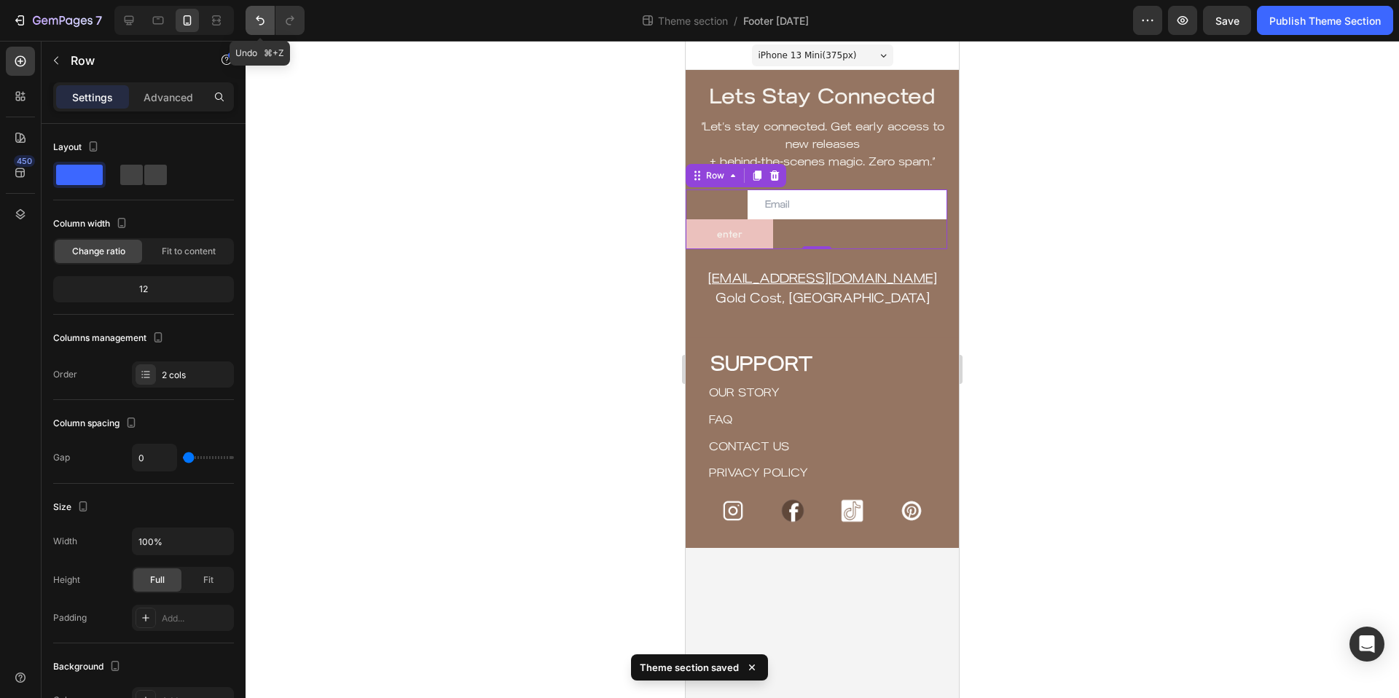
click at [258, 13] on icon "Undo/Redo" at bounding box center [260, 20] width 15 height 15
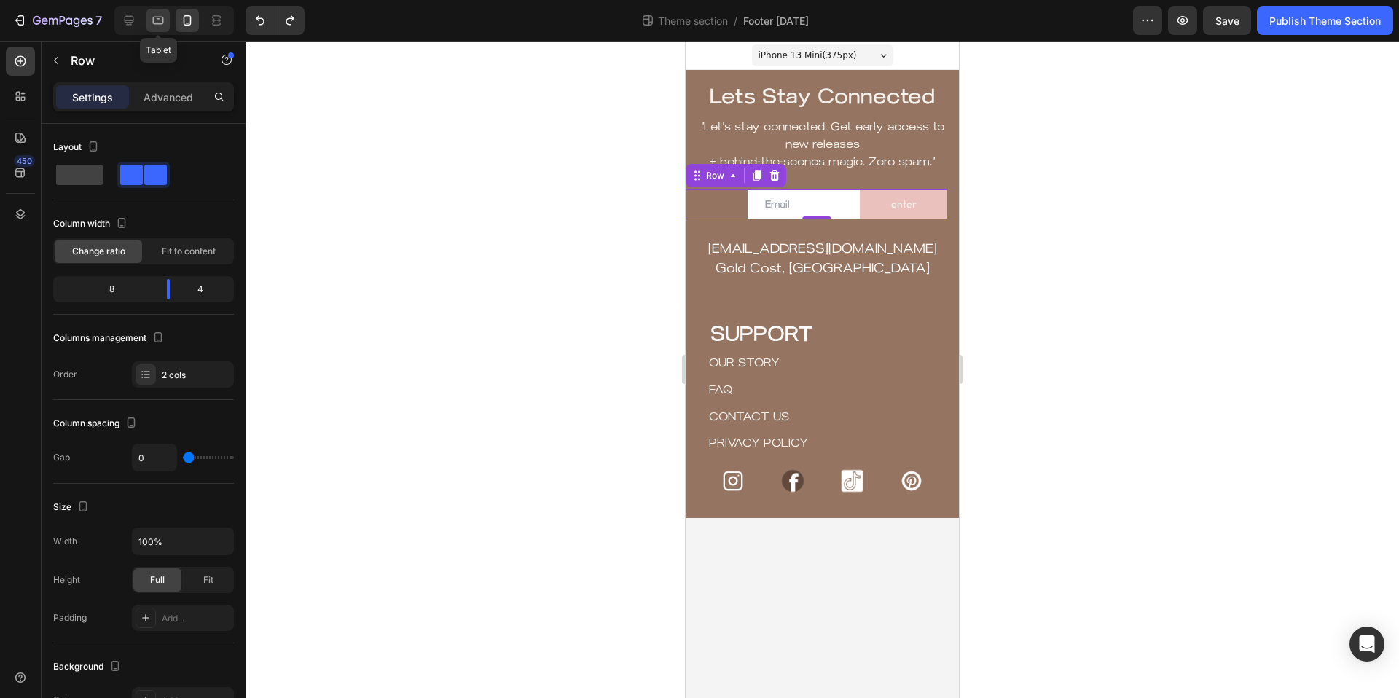
click at [154, 20] on icon at bounding box center [158, 20] width 15 height 15
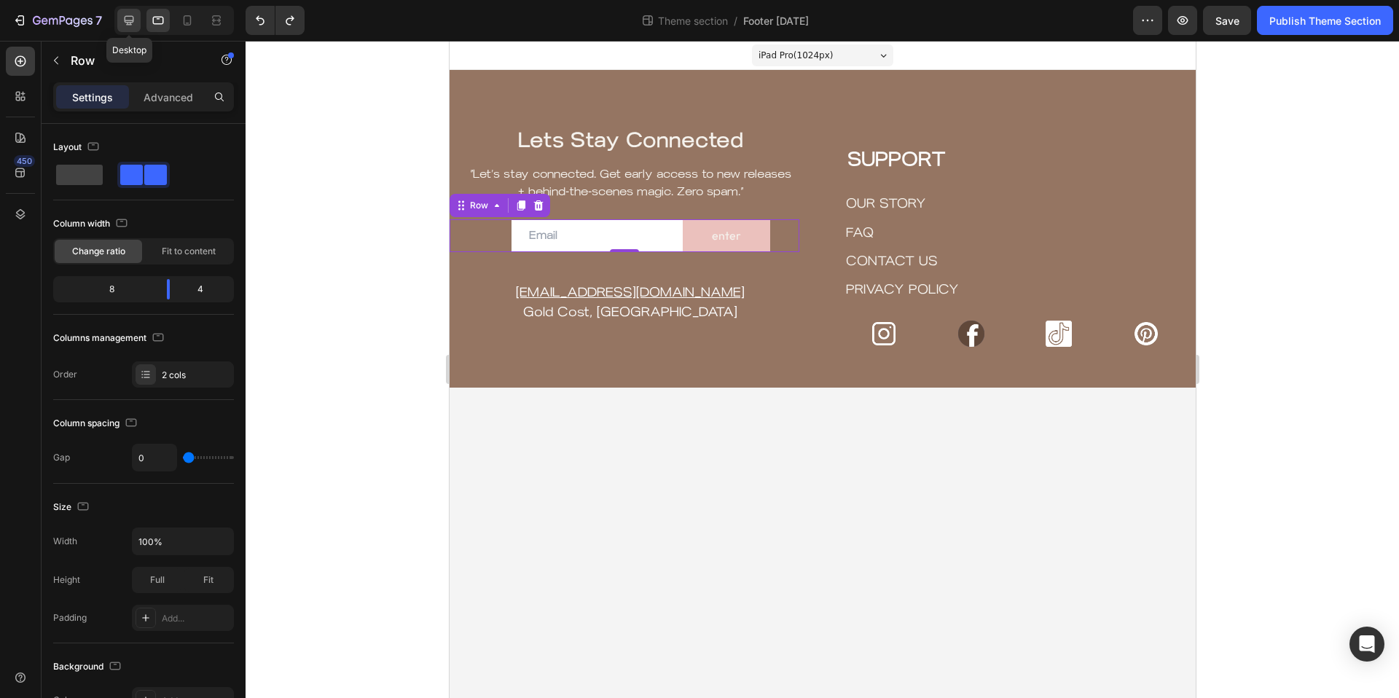
click at [130, 23] on icon at bounding box center [129, 20] width 15 height 15
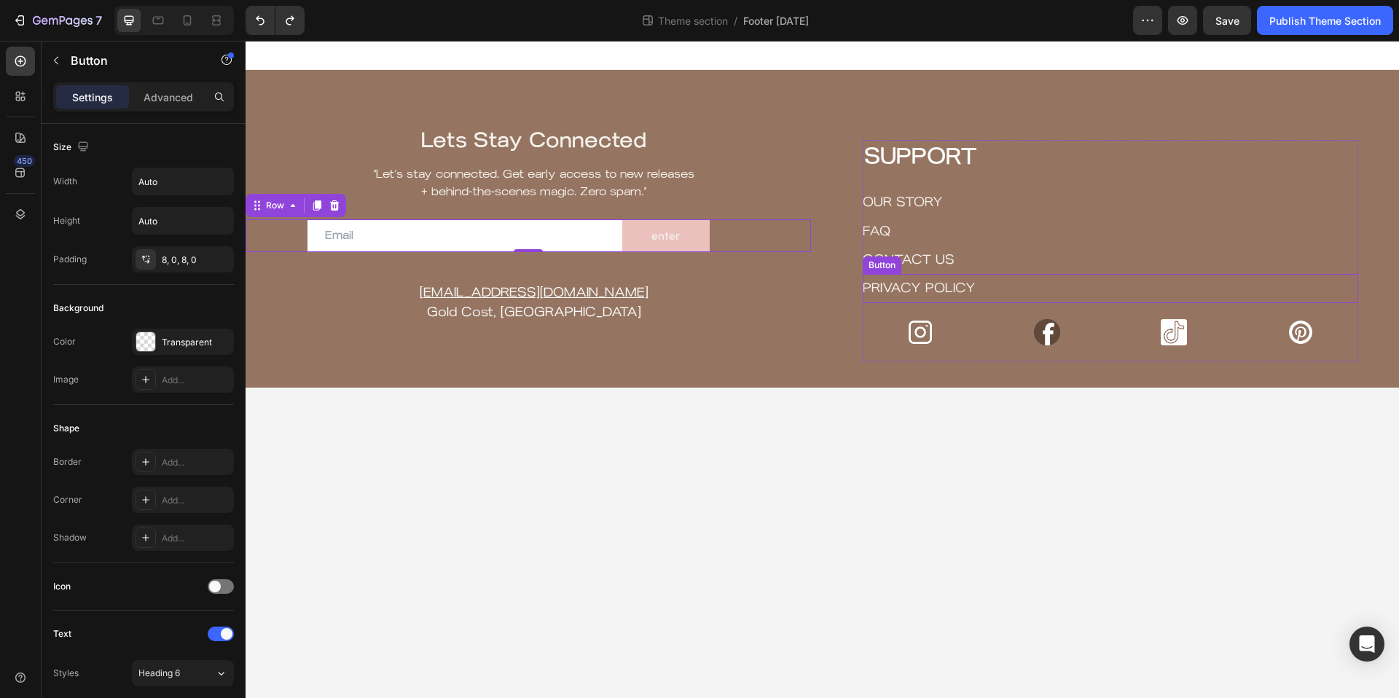
click at [1002, 280] on div "PRIVACY POLICY Button" at bounding box center [1109, 288] width 495 height 28
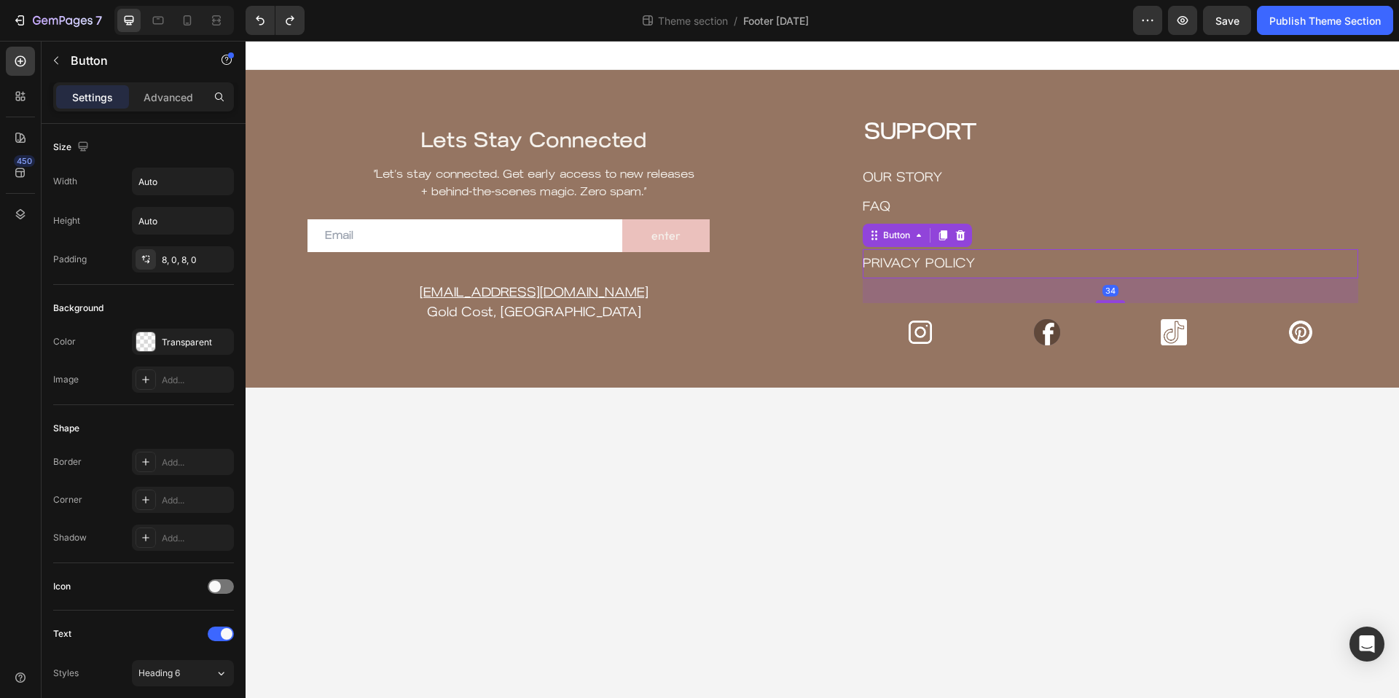
drag, startPoint x: 1116, startPoint y: 300, endPoint x: 1112, endPoint y: 325, distance: 25.0
click at [1112, 325] on div "SUPPORT Heading OUR STORY Button FAQ Button CONTACT US Button PRIVACY POLICY Bu…" at bounding box center [1109, 238] width 495 height 246
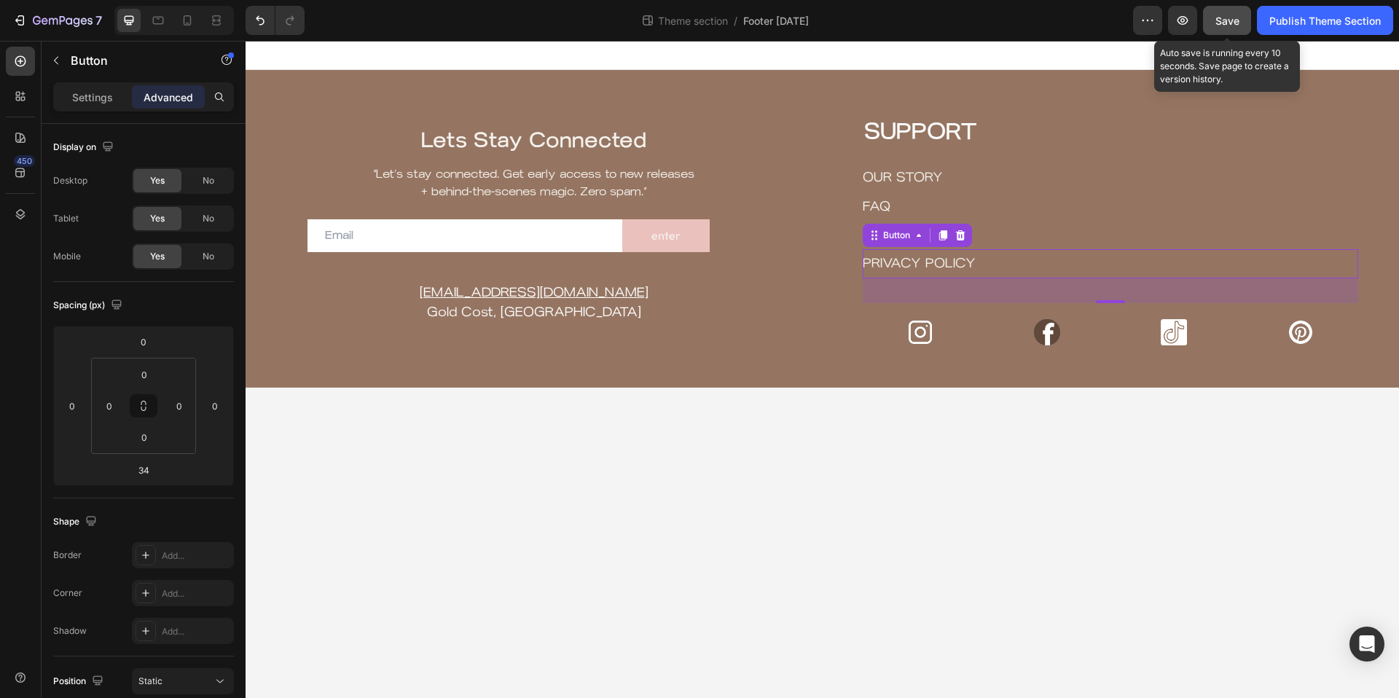
click at [1226, 26] on span "Save" at bounding box center [1227, 21] width 24 height 12
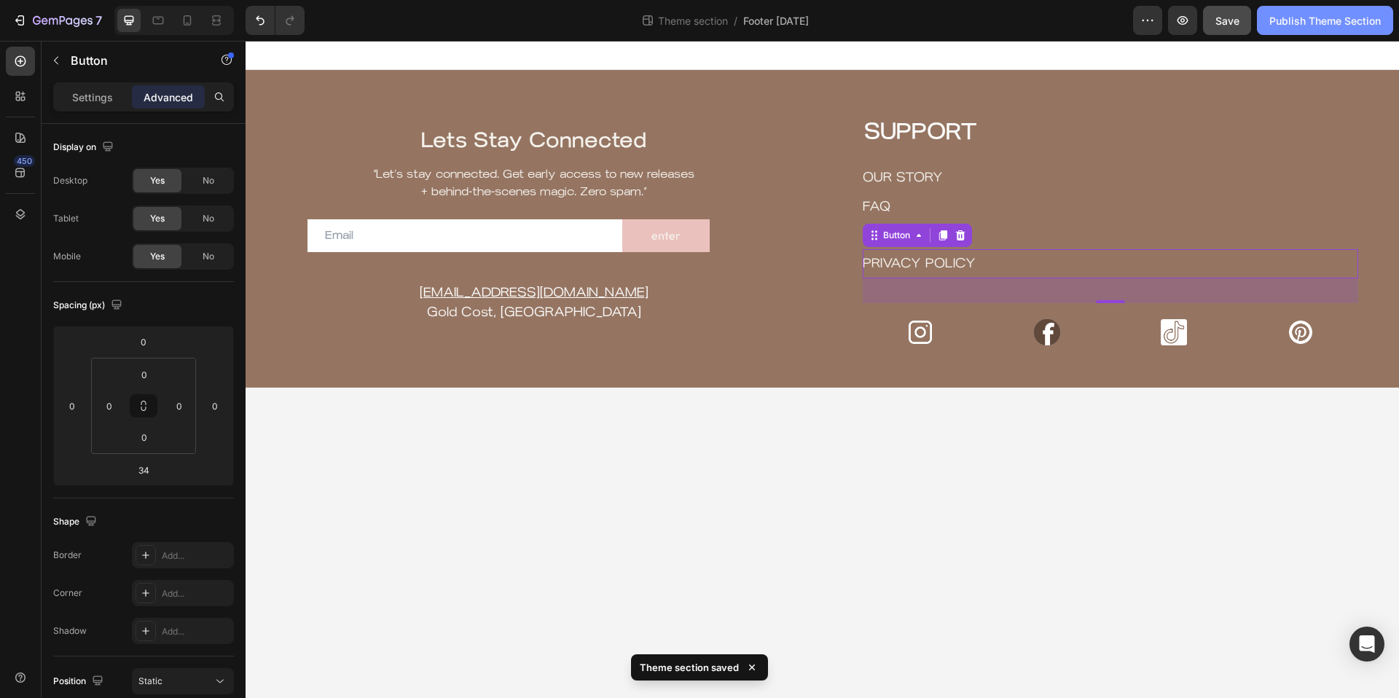
click at [1342, 17] on div "Publish Theme Section" at bounding box center [1324, 20] width 111 height 15
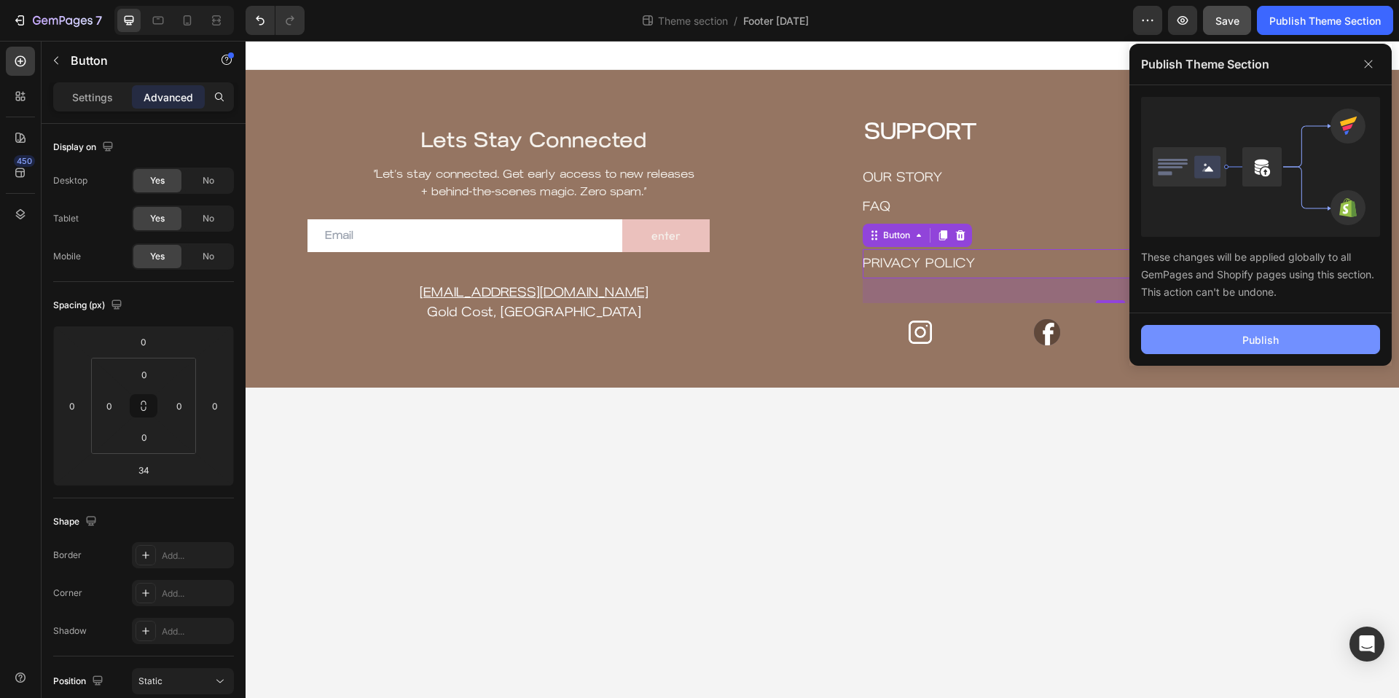
click at [1282, 337] on button "Publish" at bounding box center [1260, 339] width 239 height 29
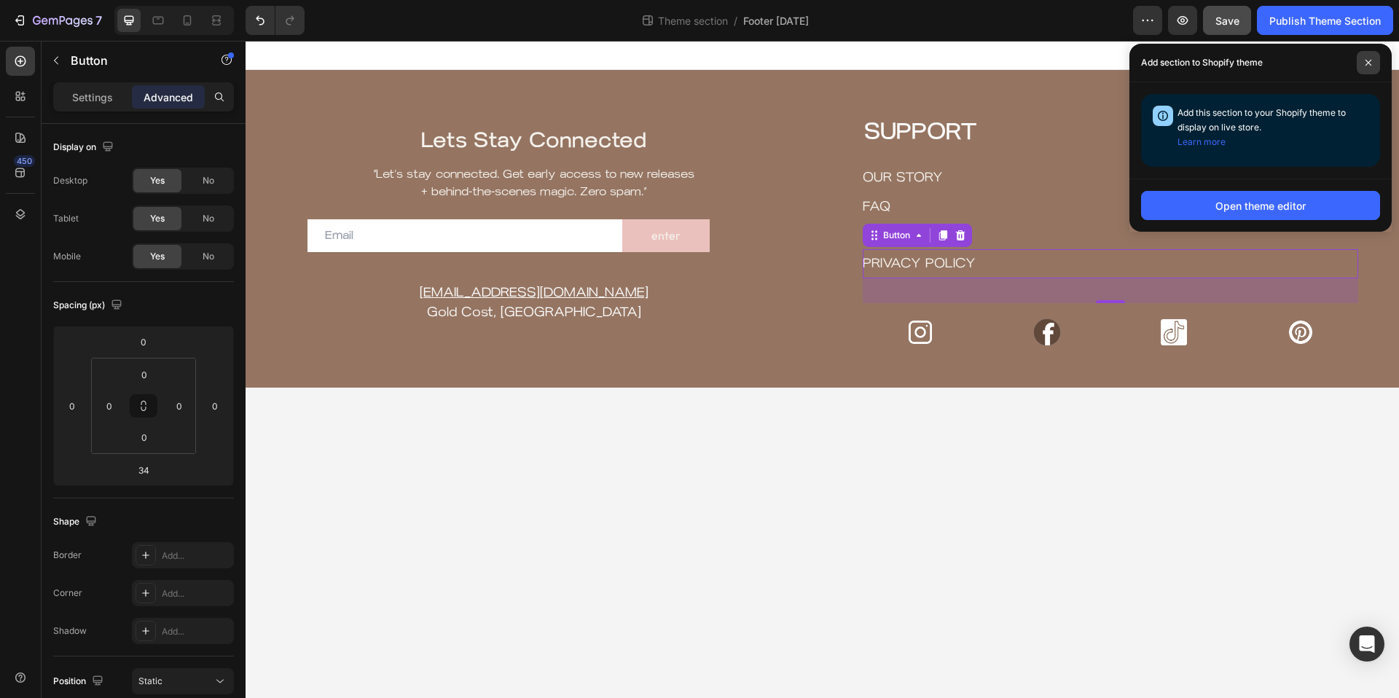
click at [1366, 61] on icon at bounding box center [1367, 62] width 7 height 7
